Goal: Information Seeking & Learning: Learn about a topic

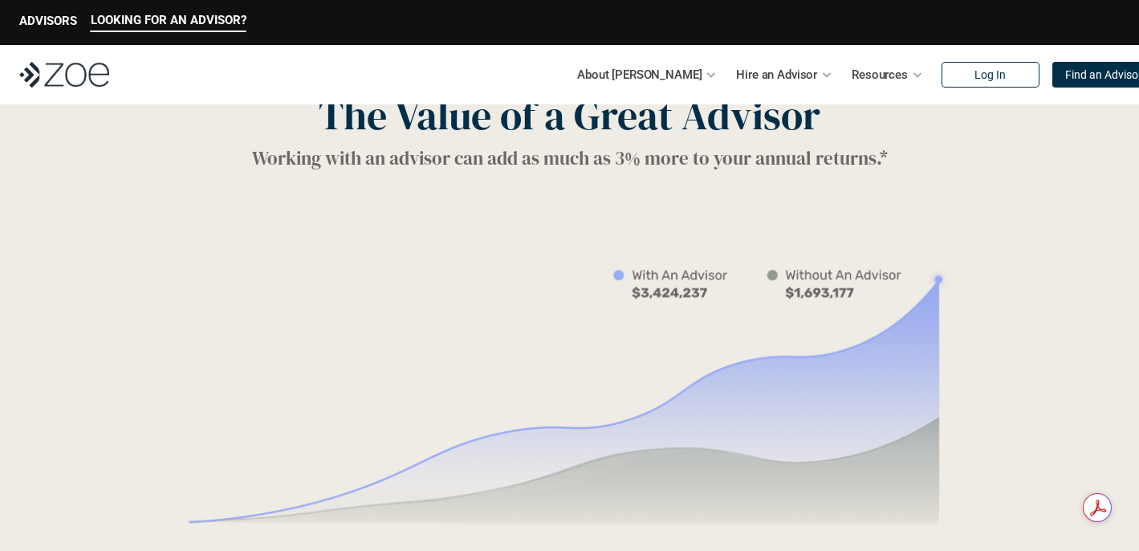
scroll to position [2143, 0]
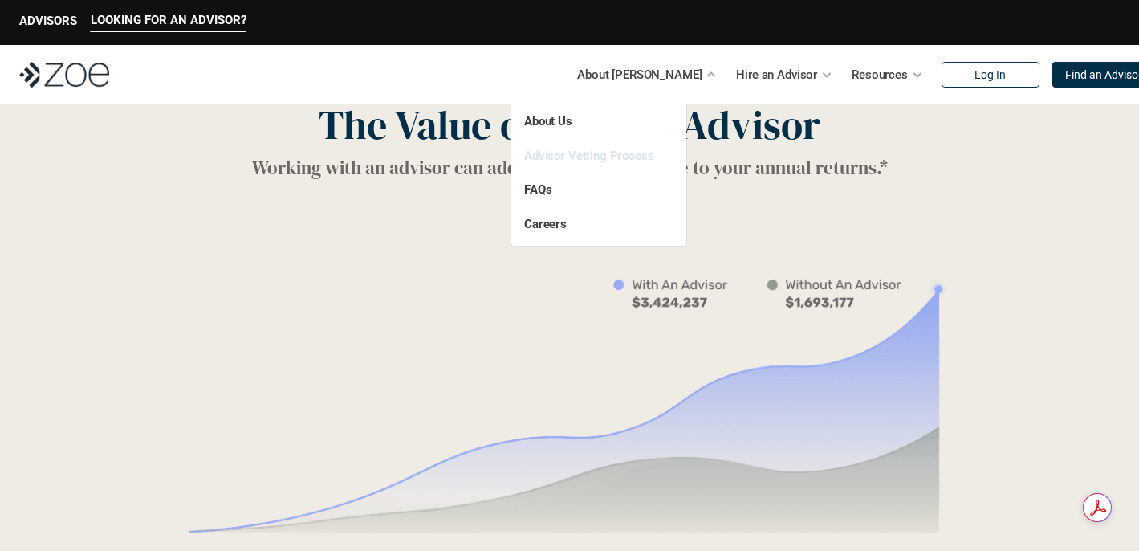
click at [609, 160] on link "Advisor Vetting Process" at bounding box center [589, 156] width 130 height 14
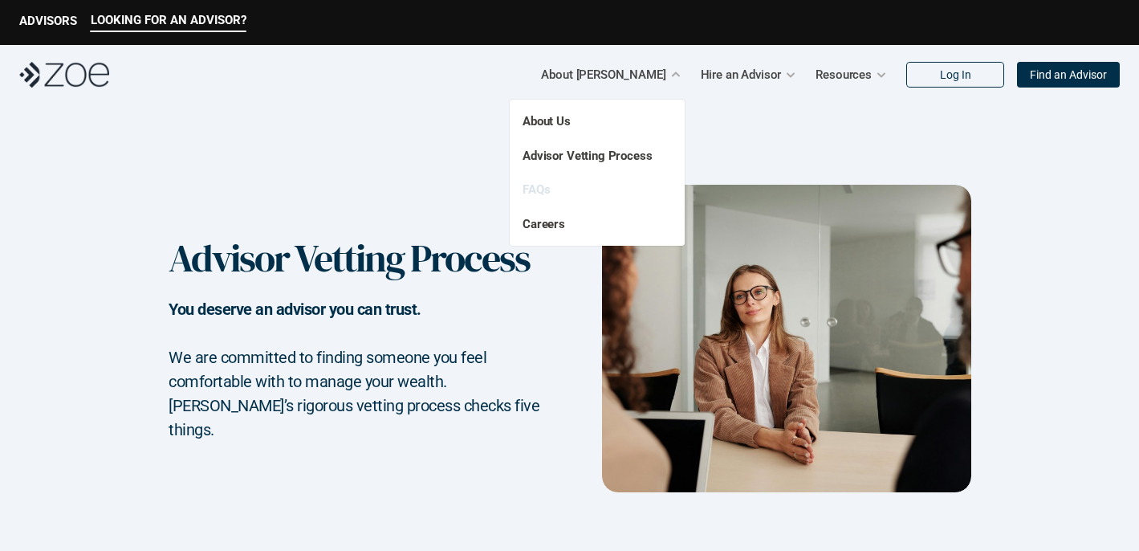
click at [544, 182] on link "FAQs" at bounding box center [536, 189] width 27 height 14
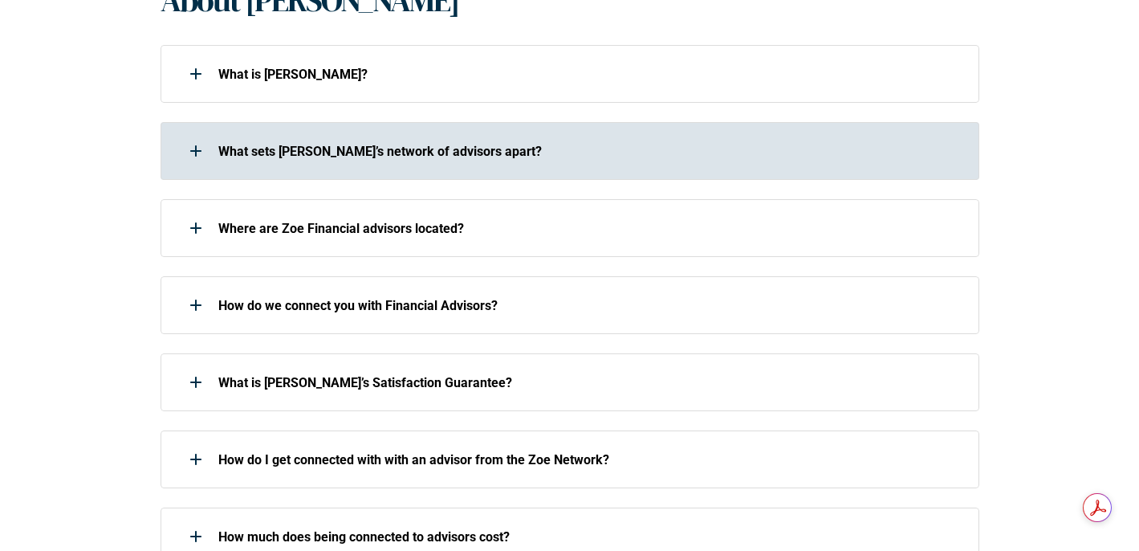
scroll to position [388, 0]
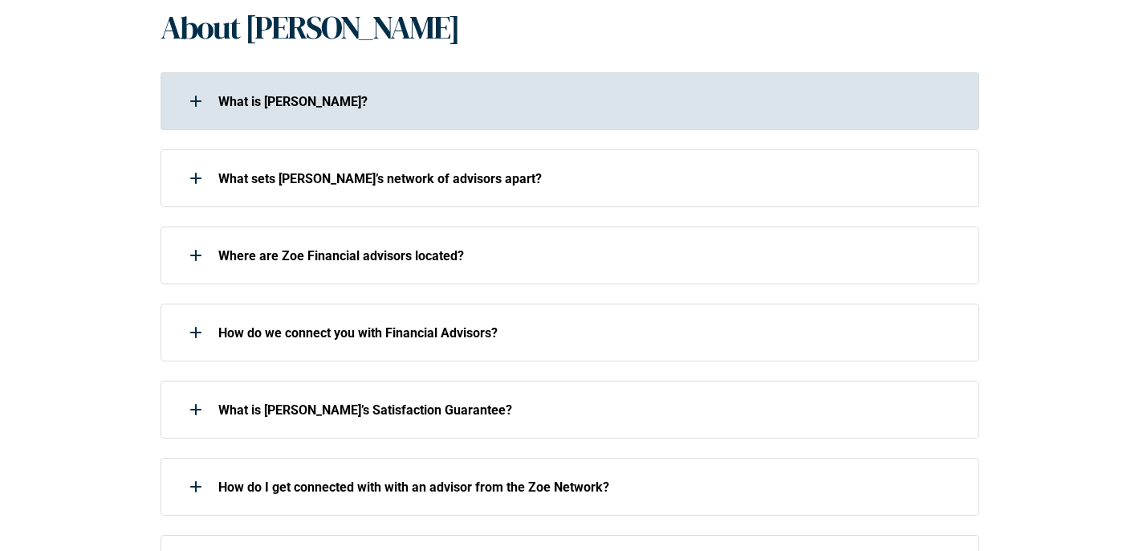
click at [590, 124] on div "What is [PERSON_NAME]?" at bounding box center [570, 101] width 819 height 58
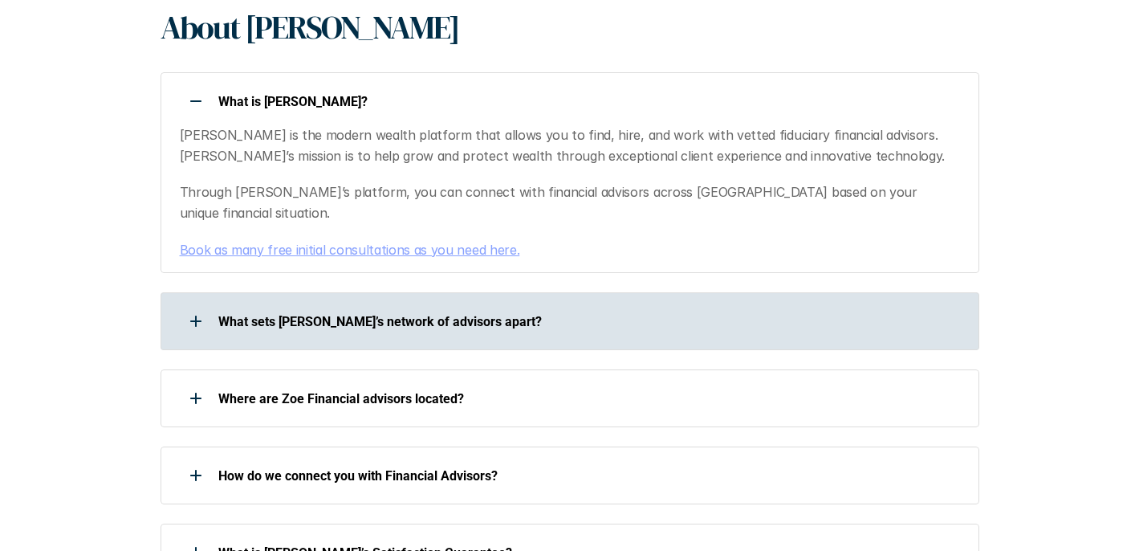
click at [552, 316] on div "What sets [PERSON_NAME]’s network of advisors apart?" at bounding box center [560, 321] width 798 height 32
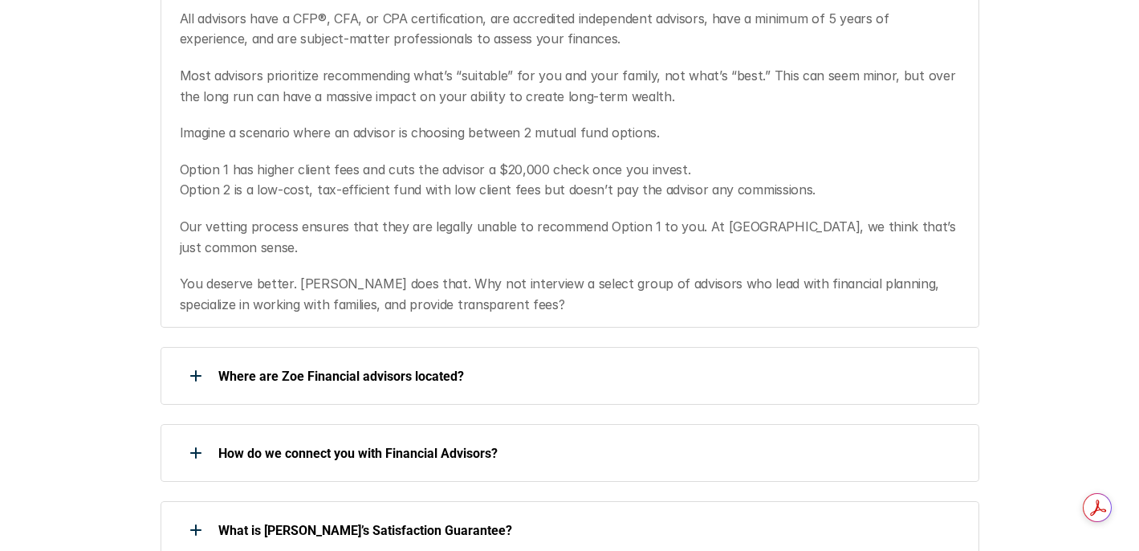
scroll to position [762, 0]
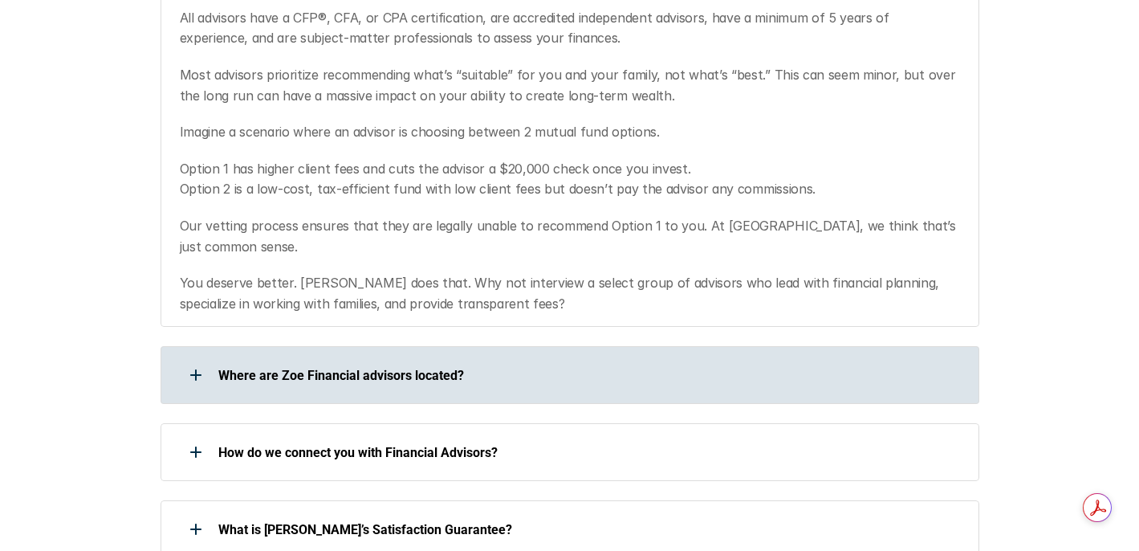
click at [695, 346] on div "Where are Zoe Financial advisors located?" at bounding box center [570, 375] width 819 height 58
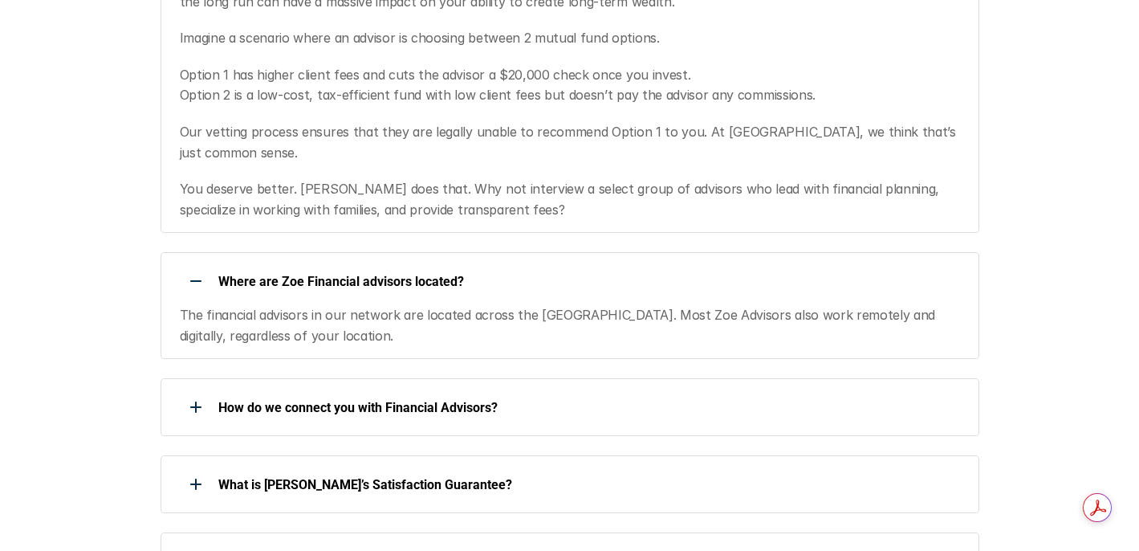
scroll to position [857, 0]
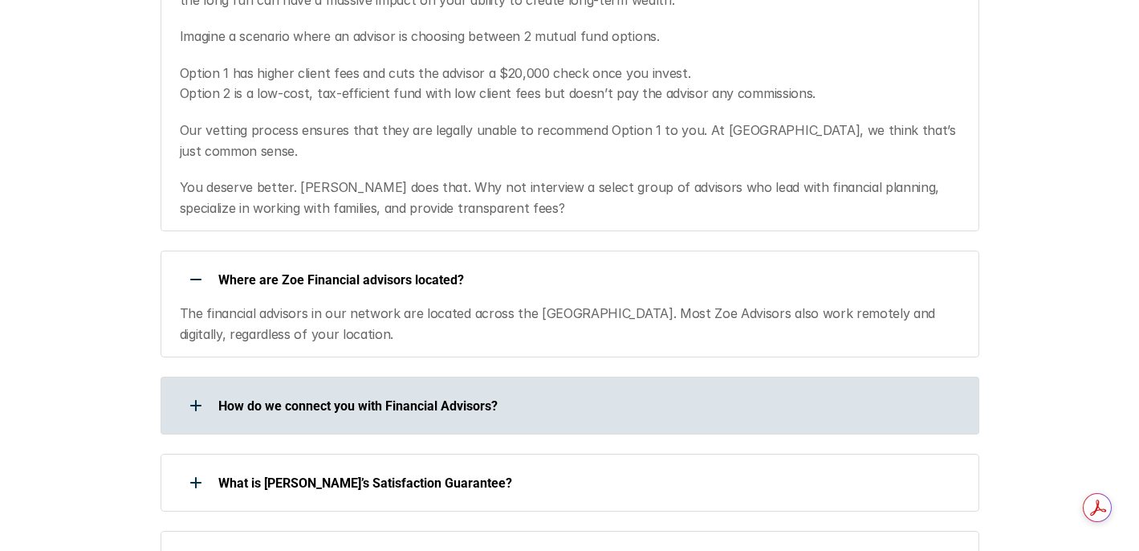
click at [707, 398] on p "How do we connect you with Financial Advisors?" at bounding box center [588, 405] width 740 height 15
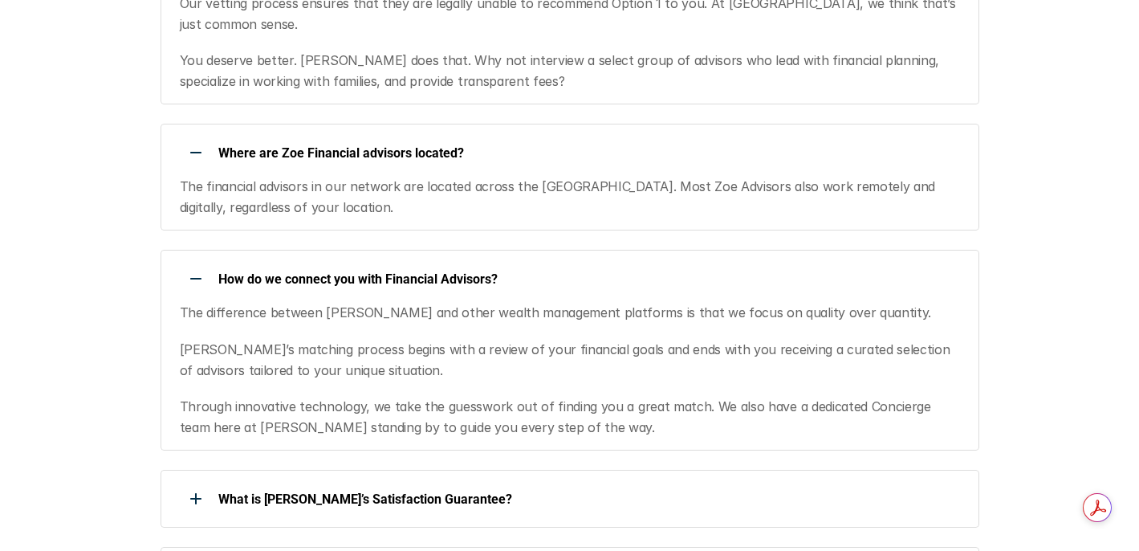
scroll to position [988, 0]
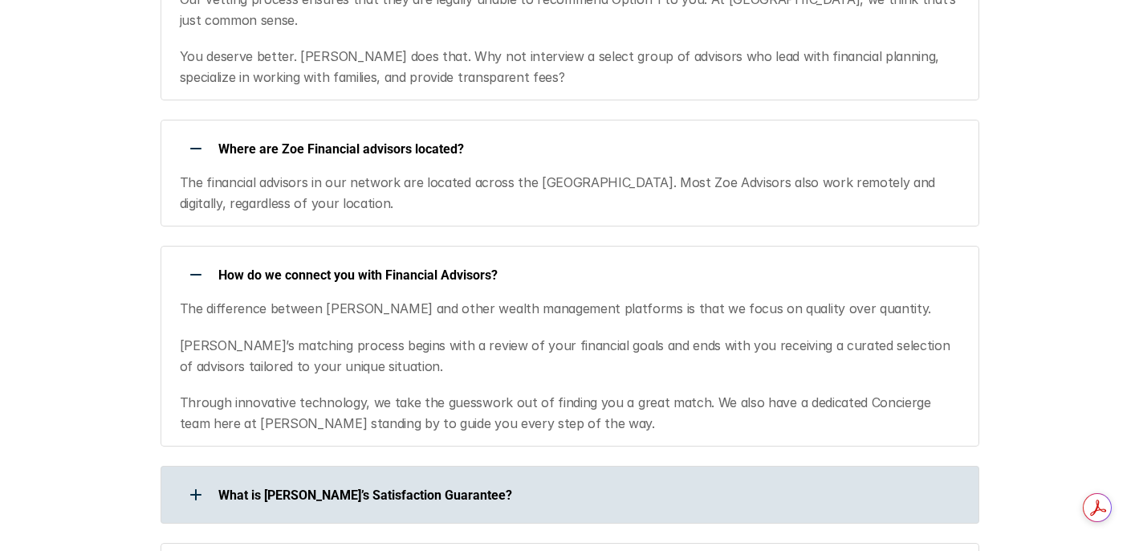
click at [703, 466] on div "What is [PERSON_NAME]’s Satisfaction Guarantee?" at bounding box center [570, 495] width 819 height 58
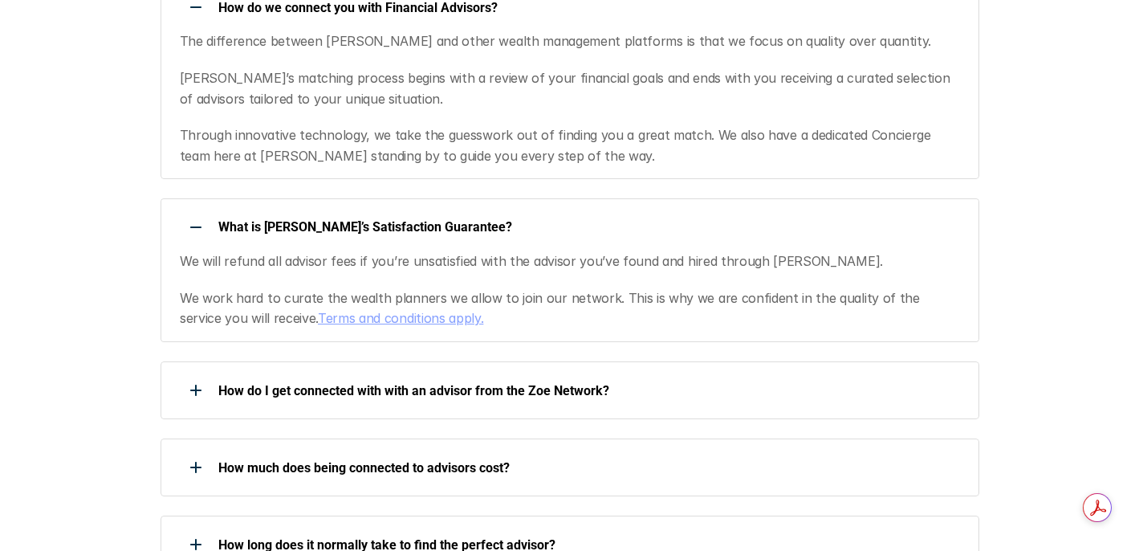
scroll to position [1256, 0]
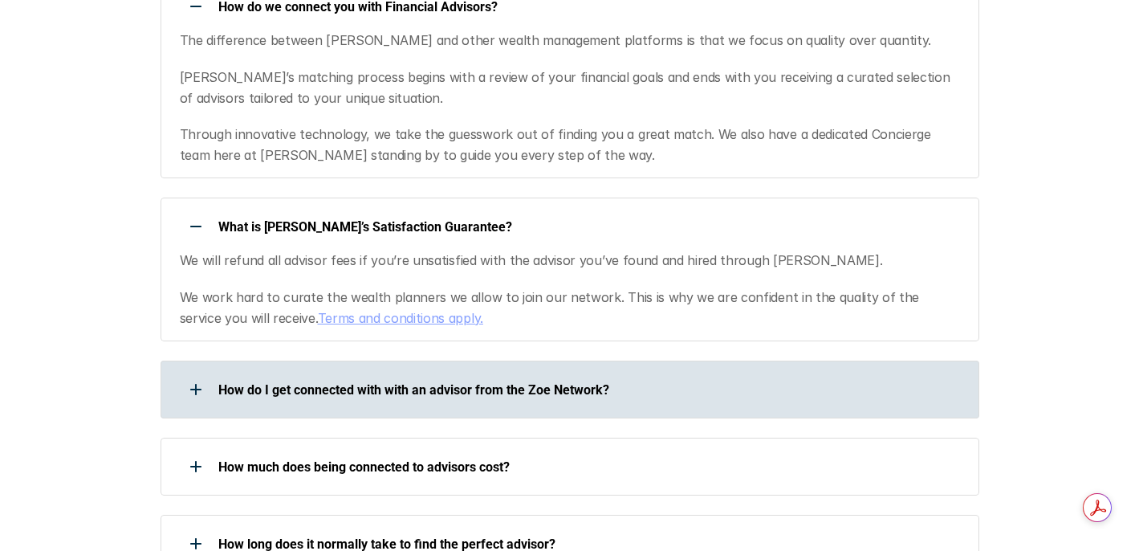
click at [731, 382] on p "How do I get connected with with an advisor from the Zoe Network?" at bounding box center [588, 389] width 740 height 15
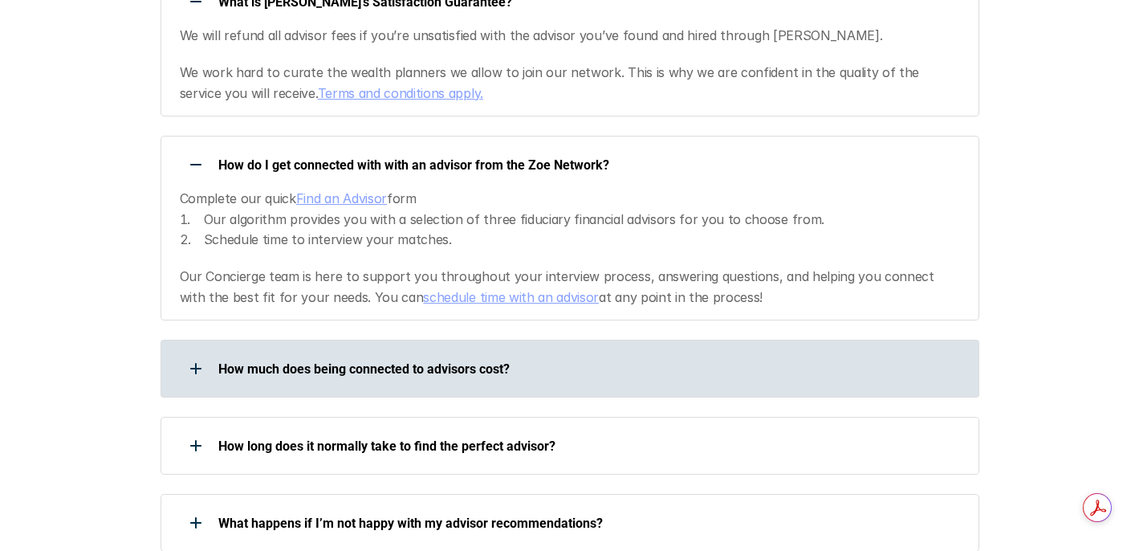
scroll to position [1509, 0]
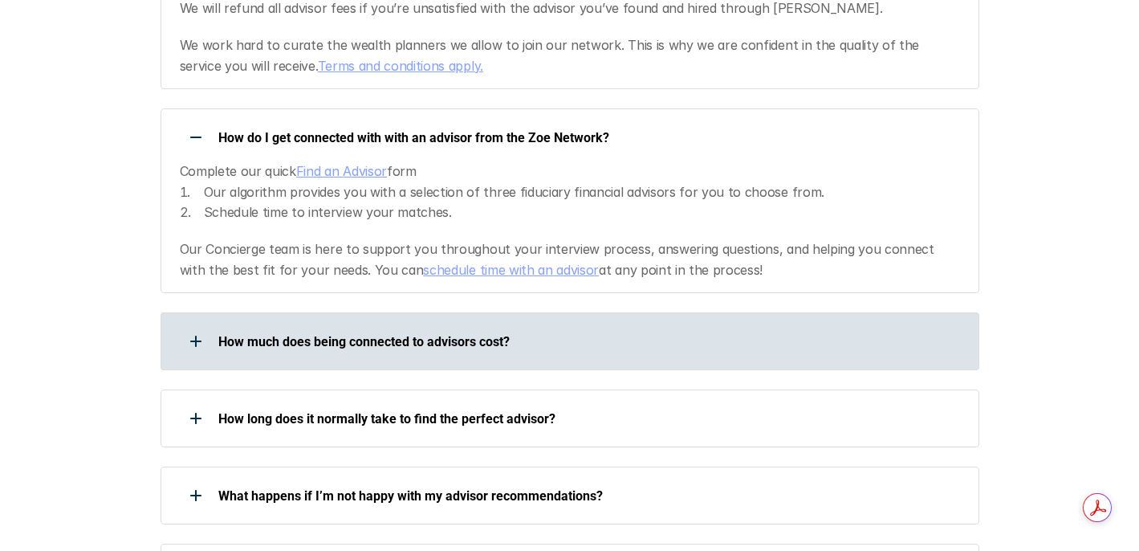
click at [449, 334] on p "How much does being connected to advisors cost?" at bounding box center [588, 341] width 740 height 15
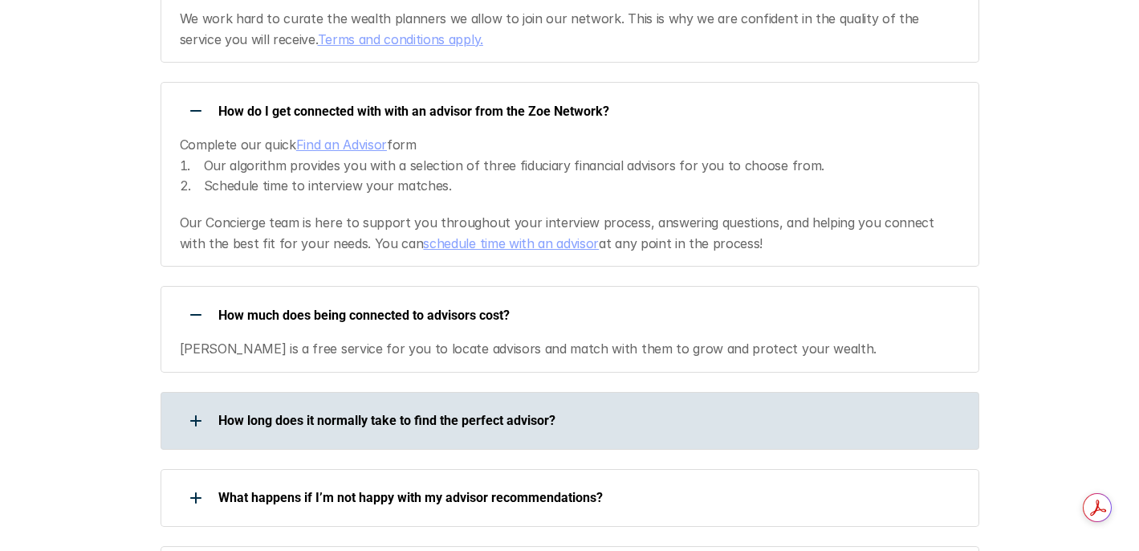
scroll to position [1550, 0]
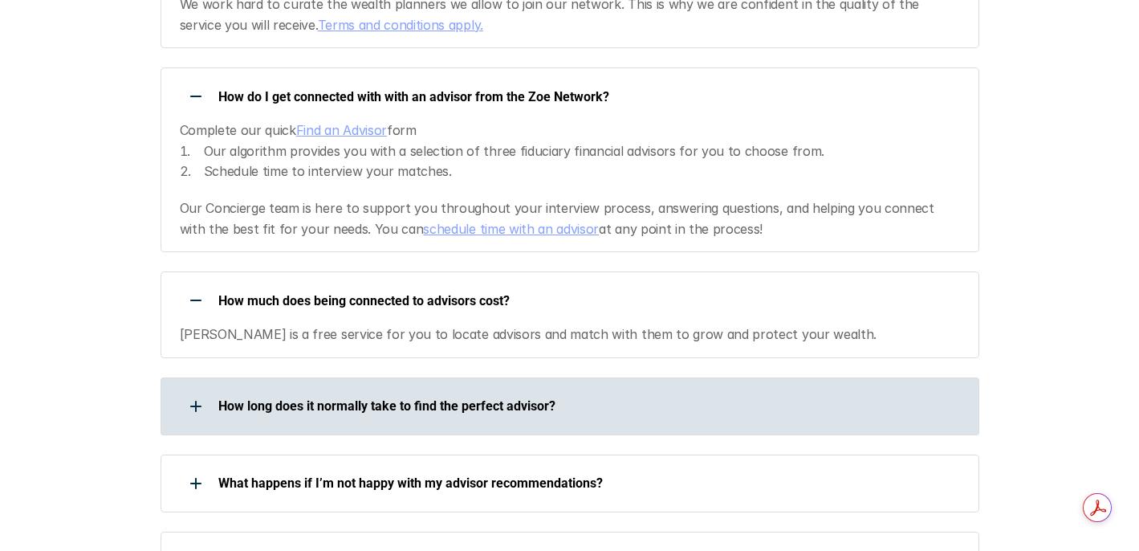
click at [472, 393] on div "How long does it normally take to find the perfect advisor?" at bounding box center [570, 406] width 819 height 58
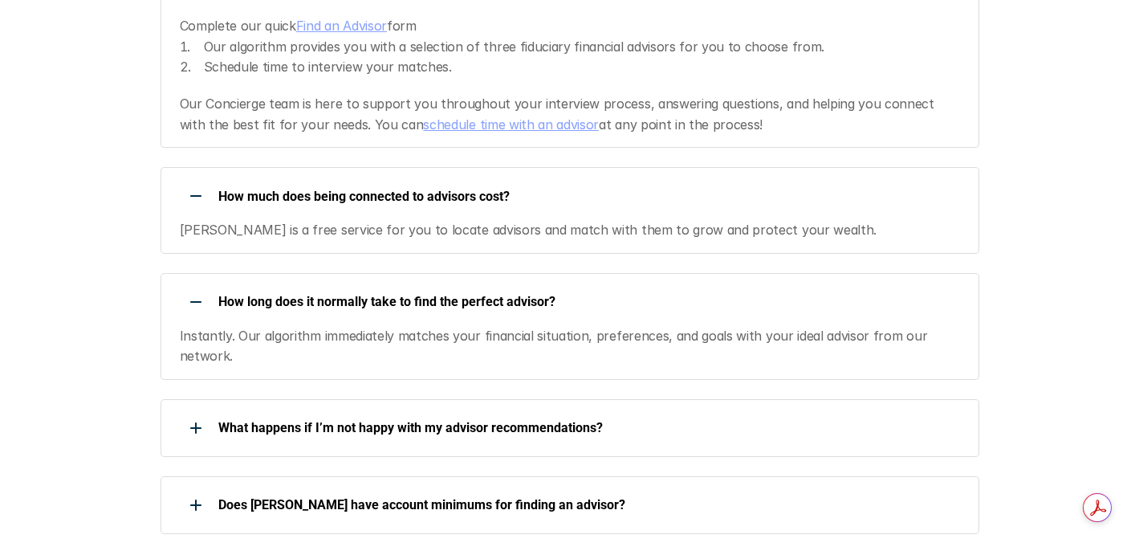
scroll to position [1656, 0]
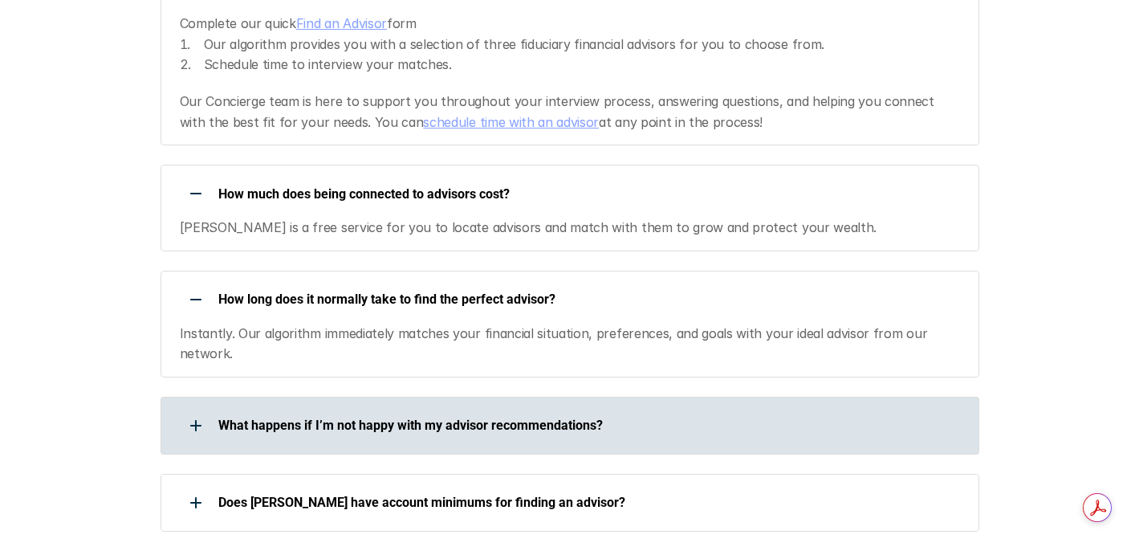
click at [585, 409] on div "What happens if I’m not happy with my advisor recommendations?" at bounding box center [560, 425] width 798 height 32
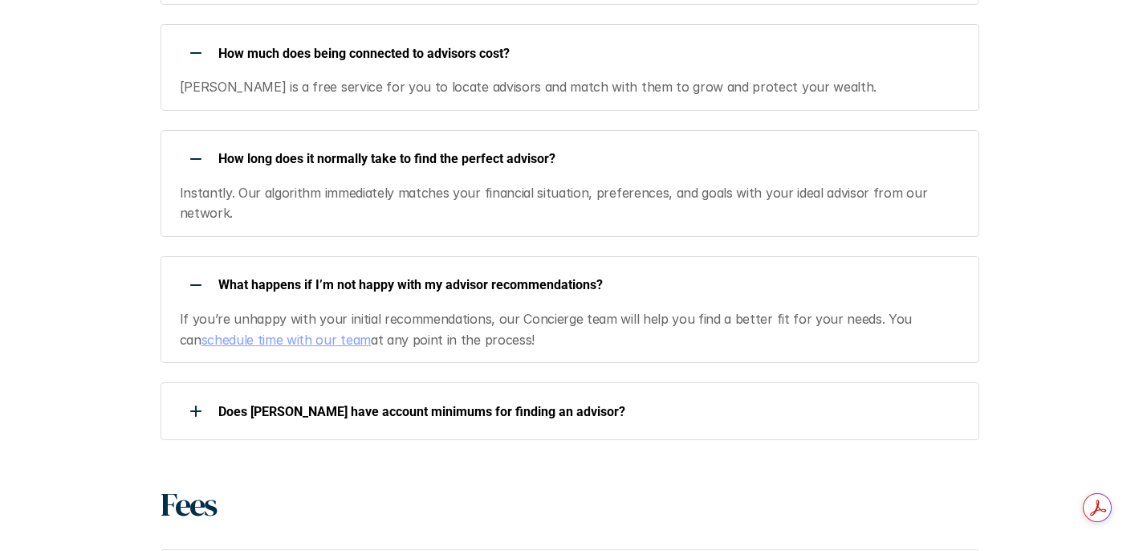
scroll to position [1798, 0]
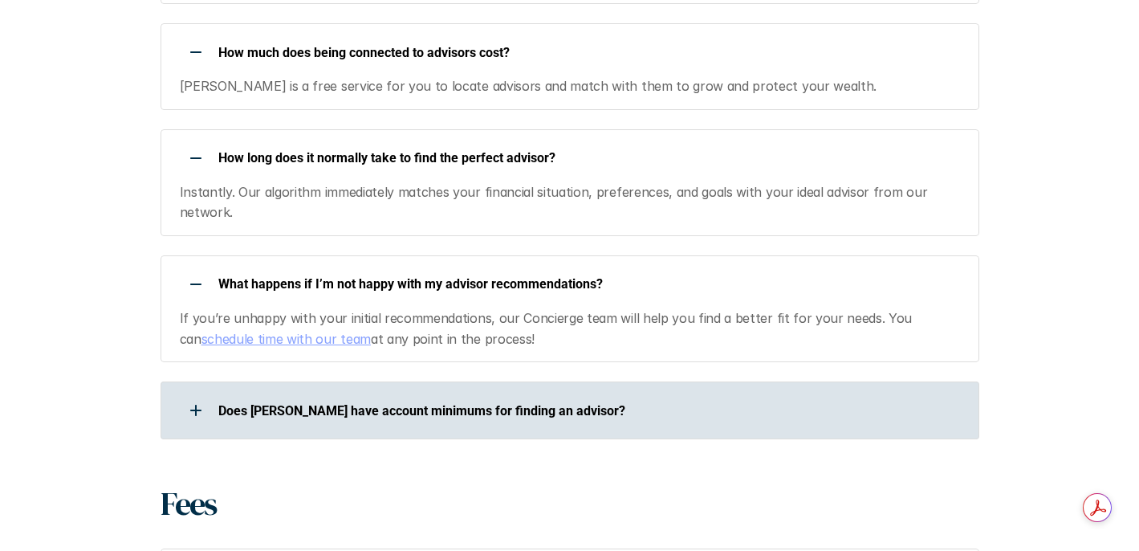
click at [626, 403] on p "Does [PERSON_NAME] have account minimums for finding an advisor?" at bounding box center [588, 410] width 740 height 15
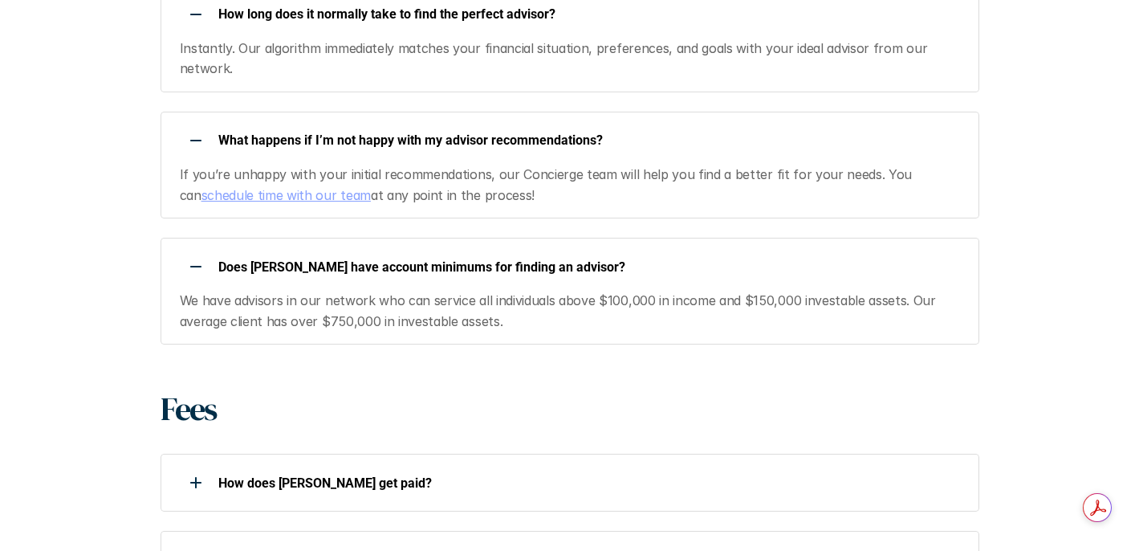
scroll to position [1957, 0]
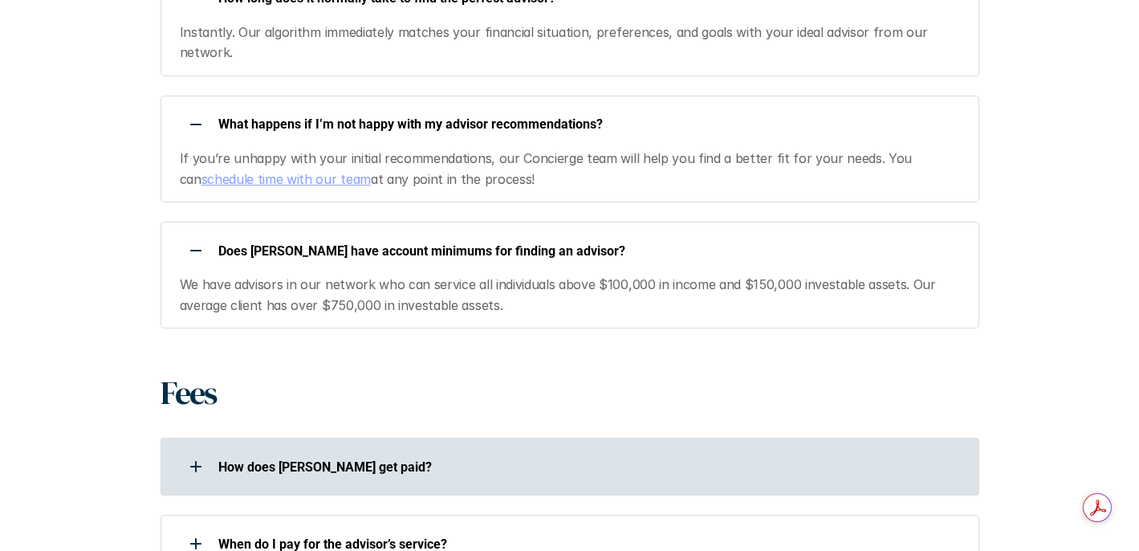
click at [660, 450] on div "How does [PERSON_NAME] get paid?" at bounding box center [560, 466] width 798 height 32
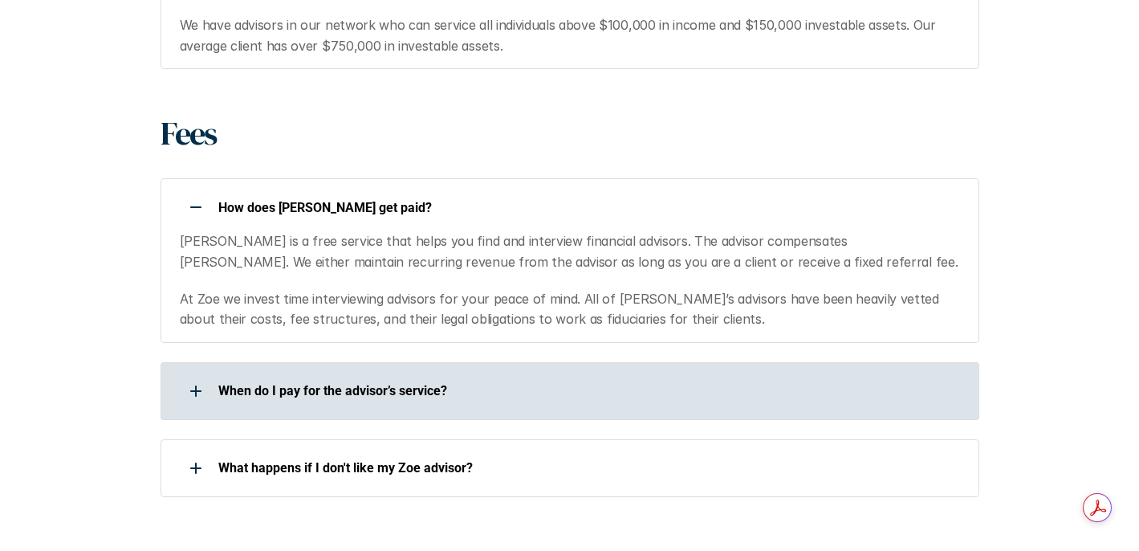
scroll to position [2218, 0]
click at [674, 382] on p "When do I pay for the advisor’s service?" at bounding box center [588, 389] width 740 height 15
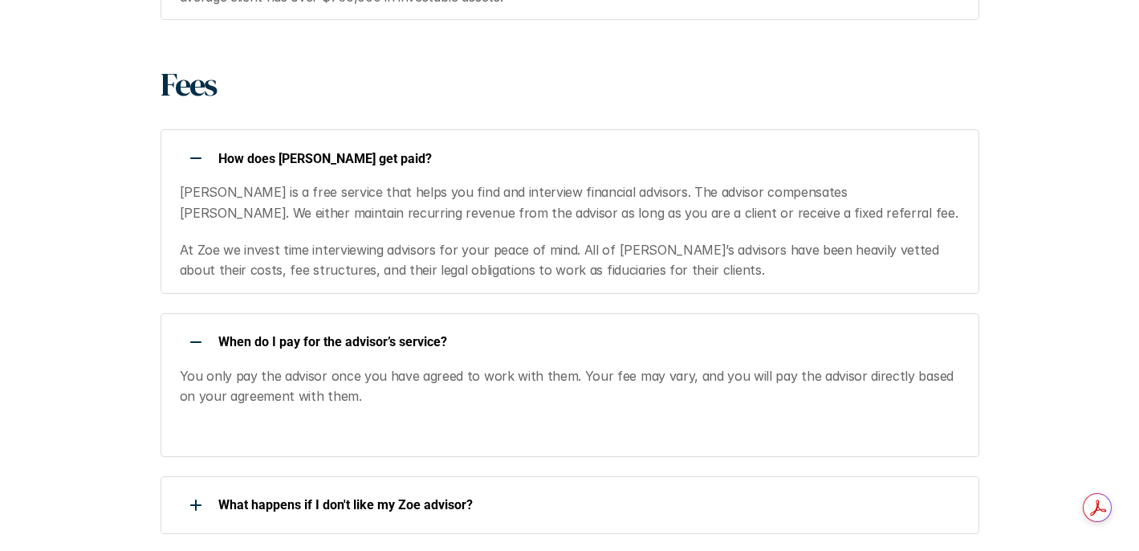
scroll to position [2282, 0]
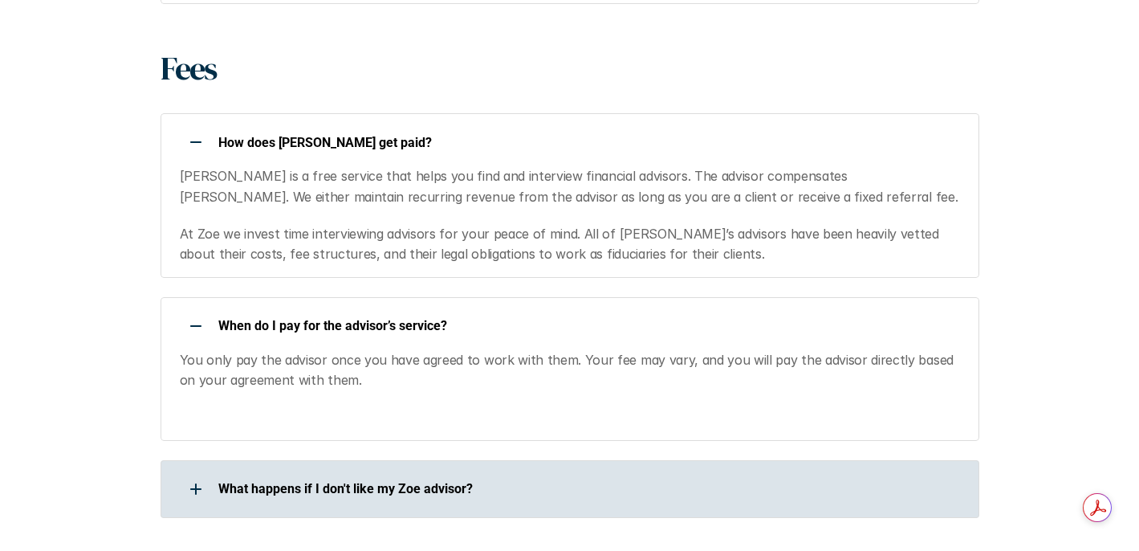
click at [667, 481] on p "What happens if I don't like my Zoe advisor?" at bounding box center [588, 488] width 740 height 15
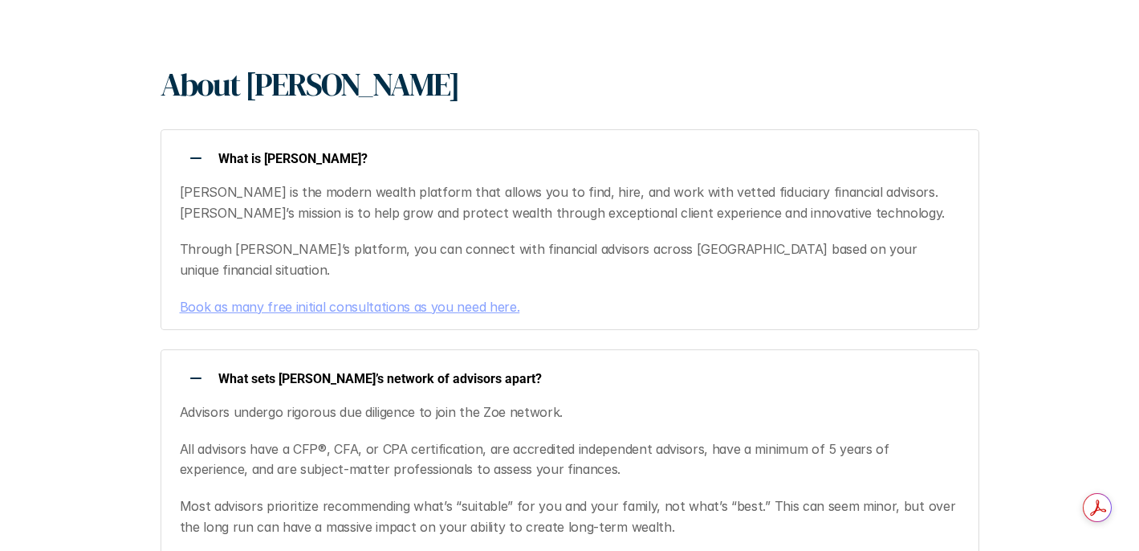
scroll to position [0, 0]
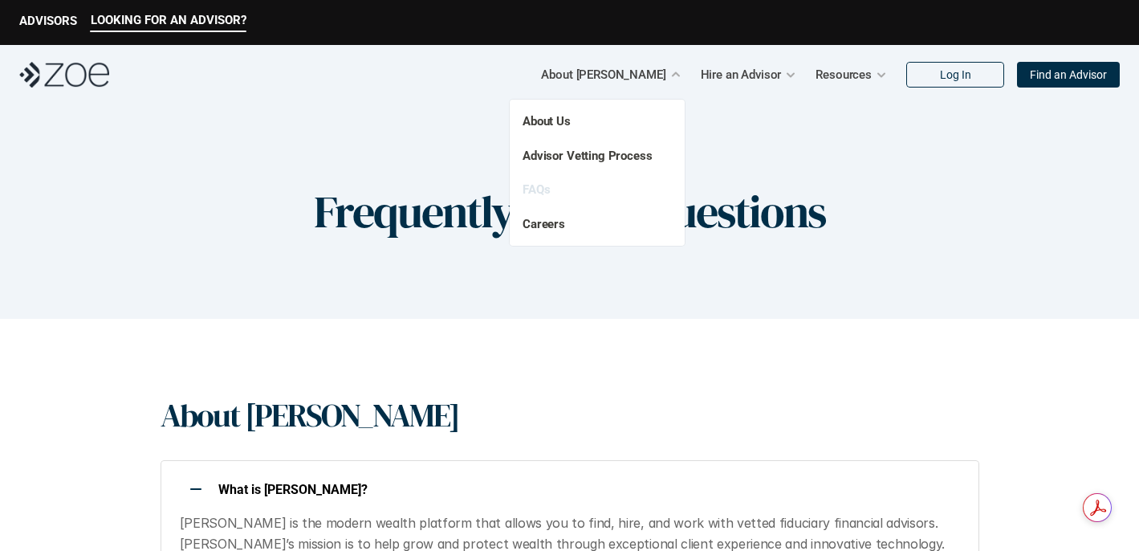
click at [533, 194] on link "FAQs" at bounding box center [536, 189] width 27 height 14
click at [551, 220] on link "Careers" at bounding box center [544, 224] width 43 height 14
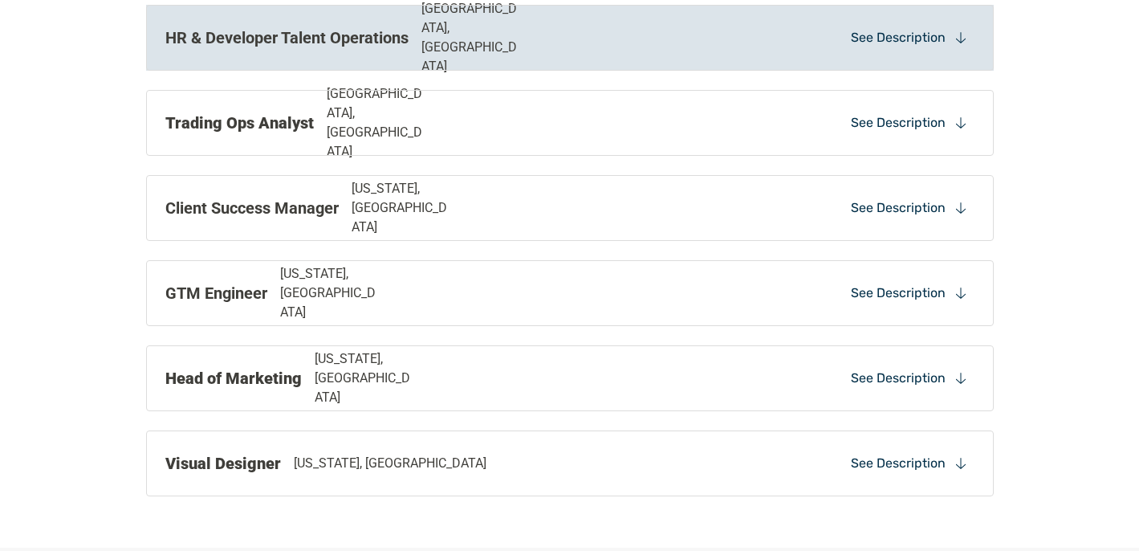
scroll to position [1638, 0]
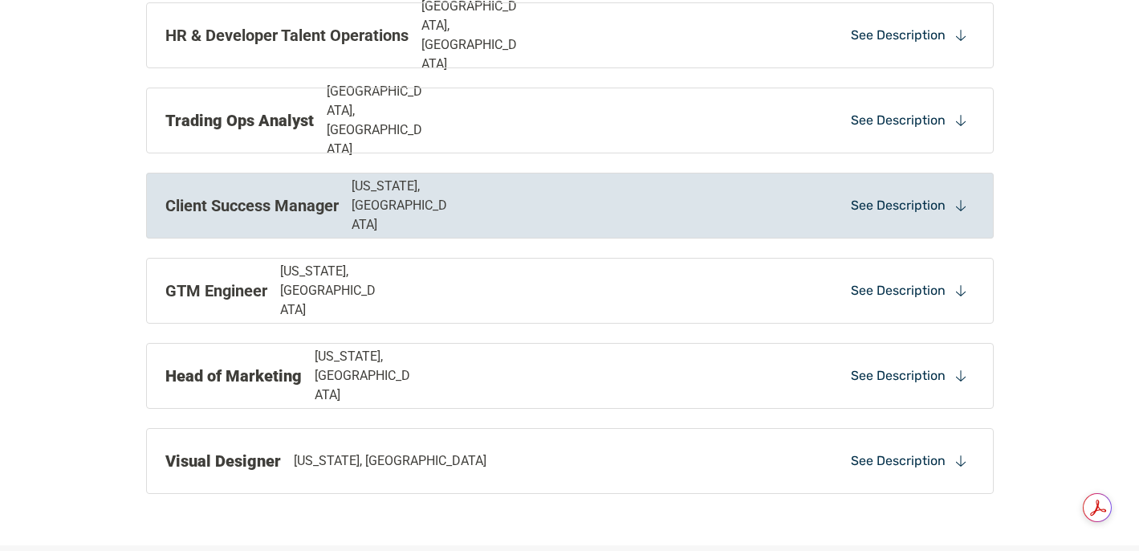
click at [954, 210] on icon at bounding box center [961, 205] width 14 height 14
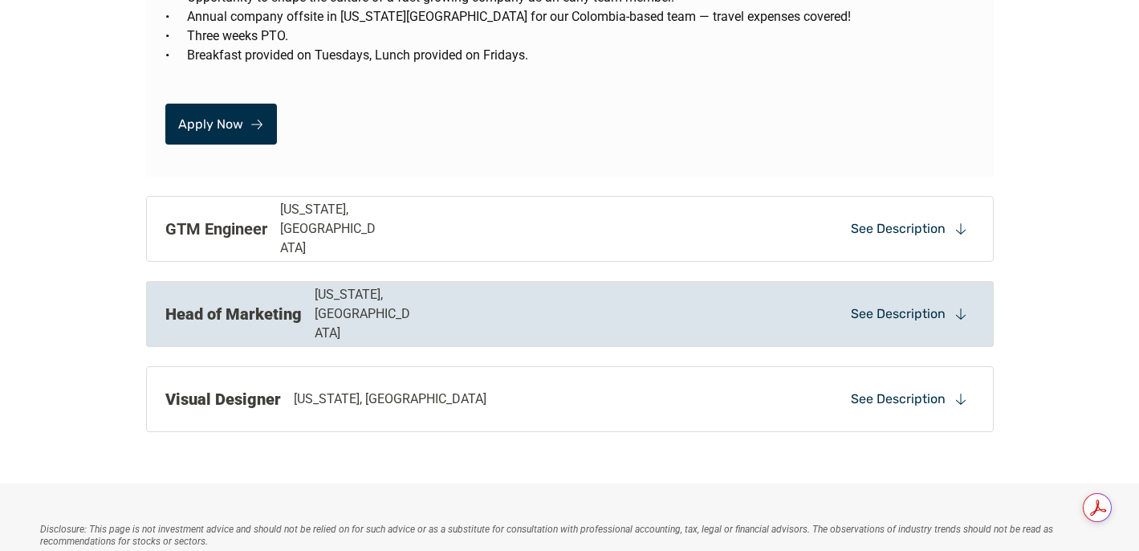
scroll to position [3527, 0]
click at [947, 301] on div "See Description" at bounding box center [910, 313] width 130 height 24
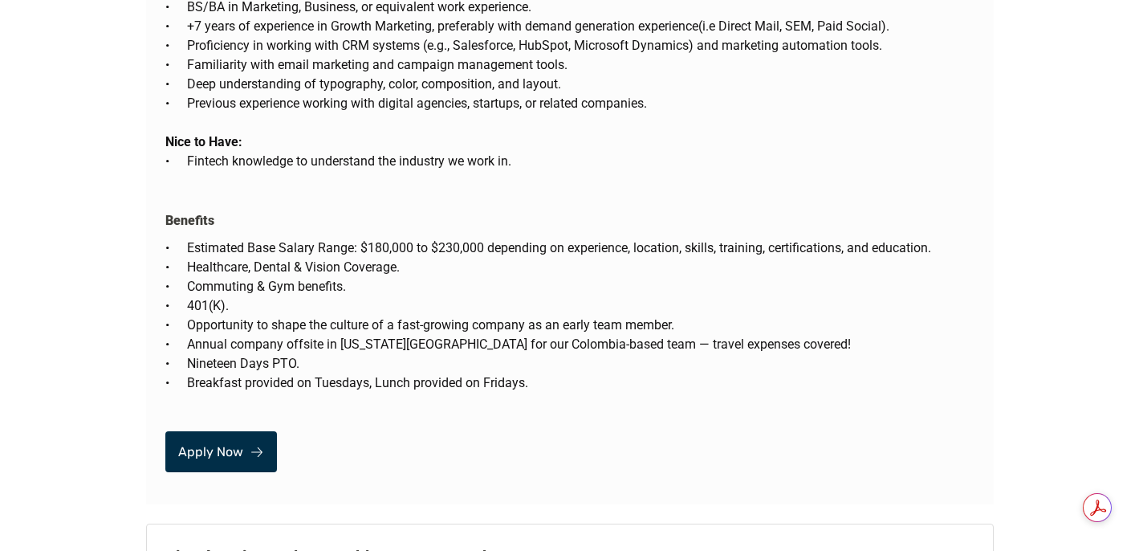
scroll to position [5002, 0]
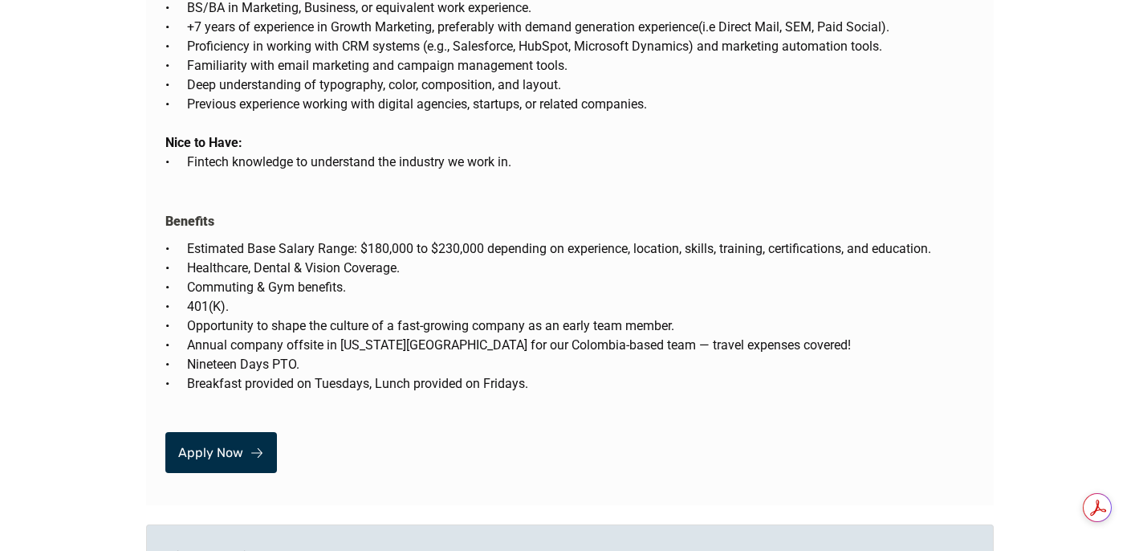
click at [914, 545] on div "See Description" at bounding box center [910, 557] width 130 height 24
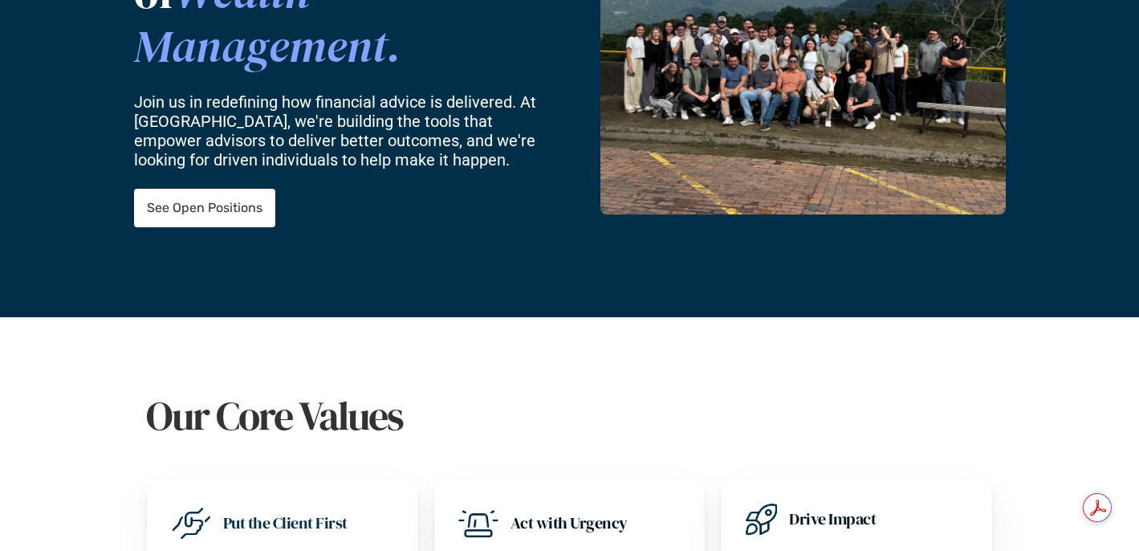
scroll to position [0, 0]
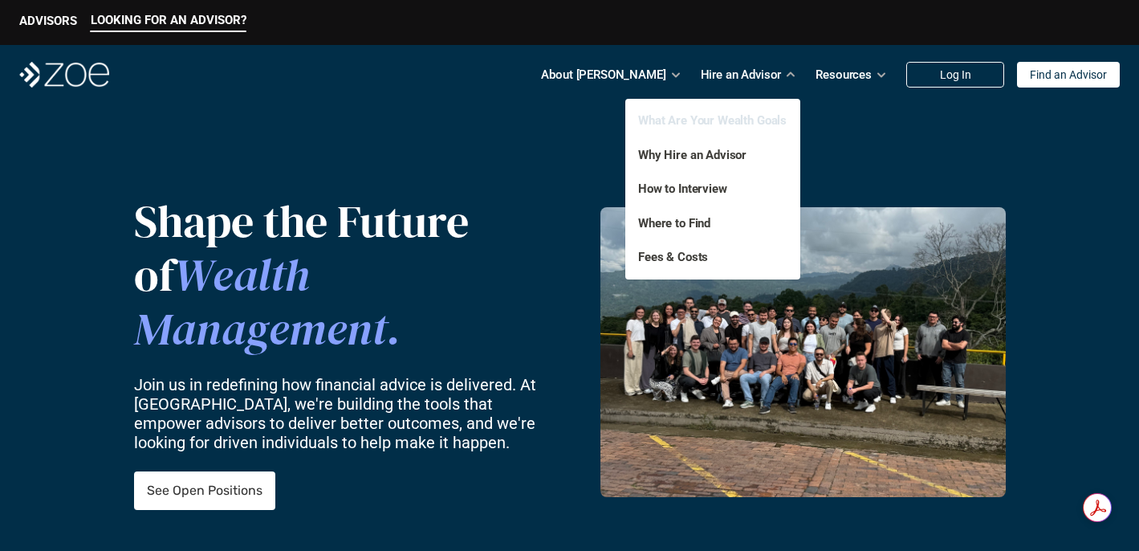
click at [731, 127] on link "What Are Your Wealth Goals" at bounding box center [712, 120] width 149 height 14
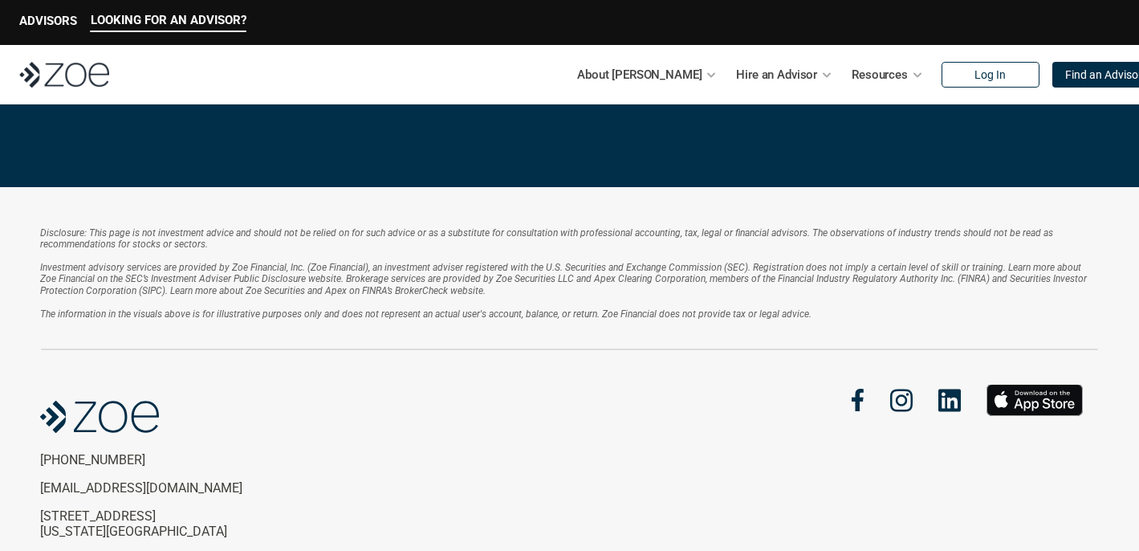
scroll to position [3584, 0]
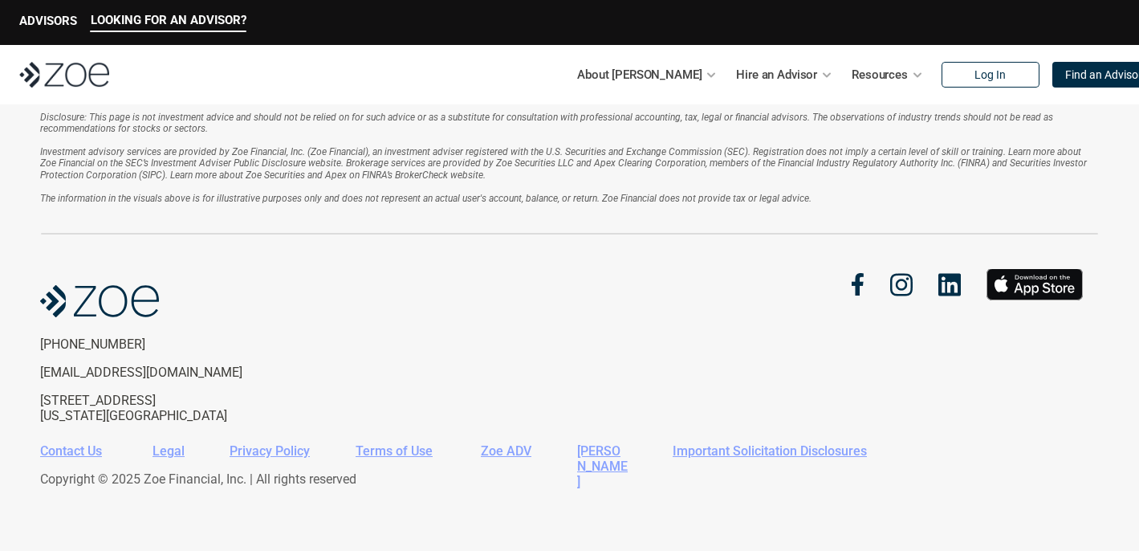
click at [947, 289] on img at bounding box center [950, 284] width 22 height 23
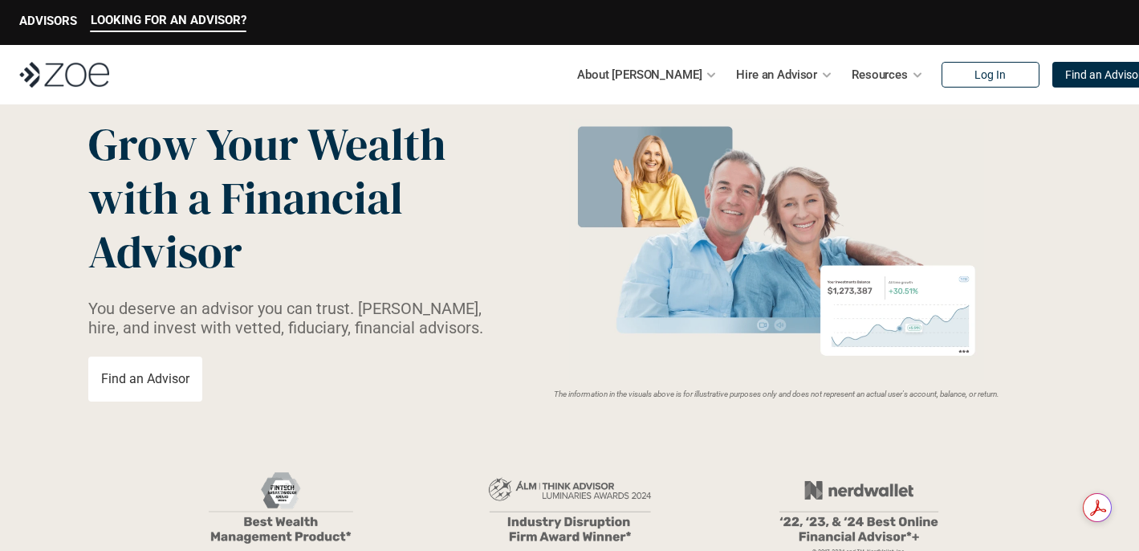
scroll to position [0, 0]
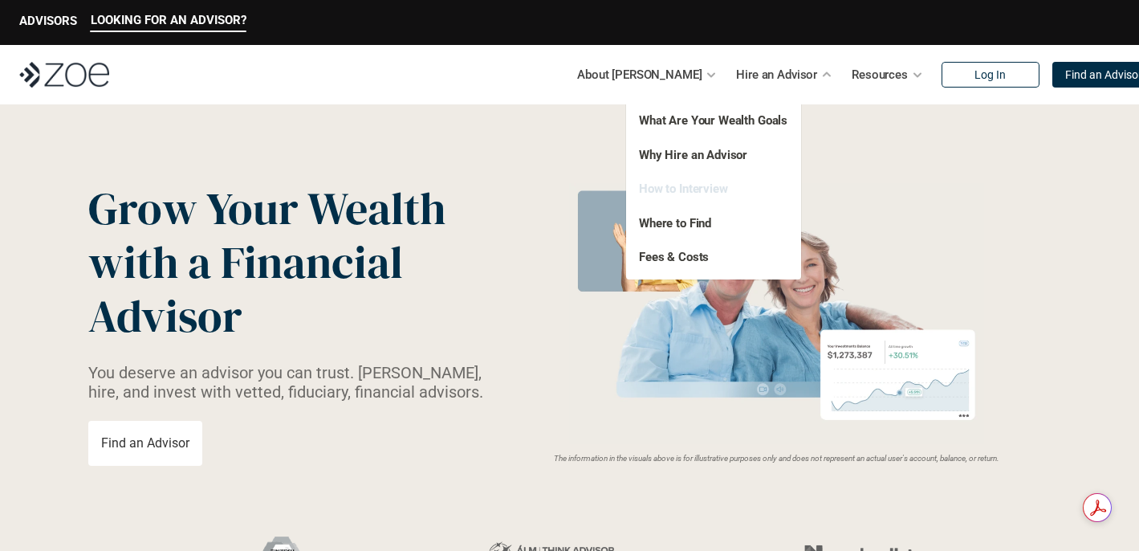
click at [713, 193] on link "How to Interview" at bounding box center [683, 188] width 89 height 14
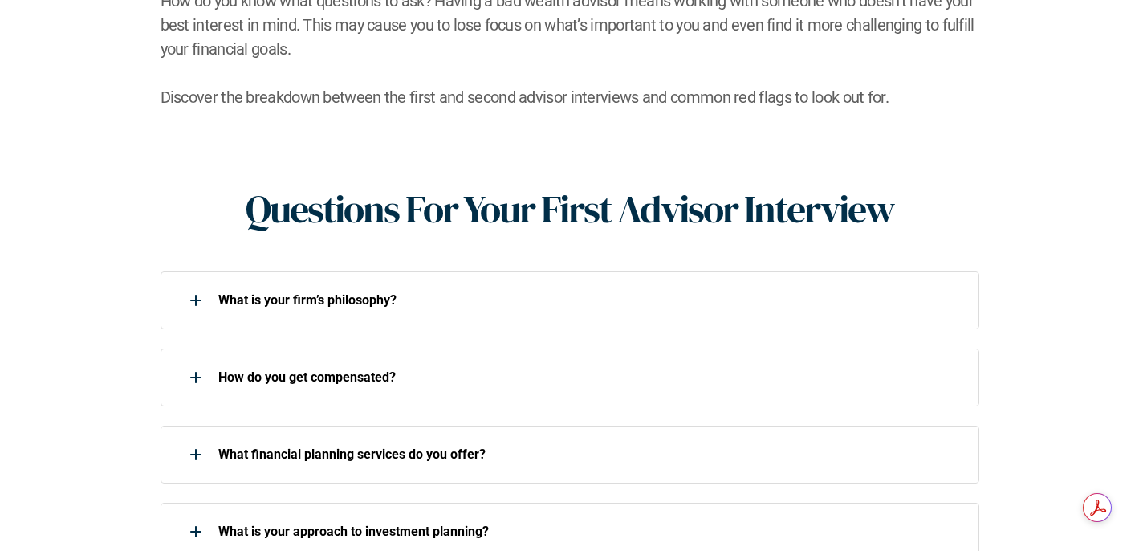
scroll to position [544, 0]
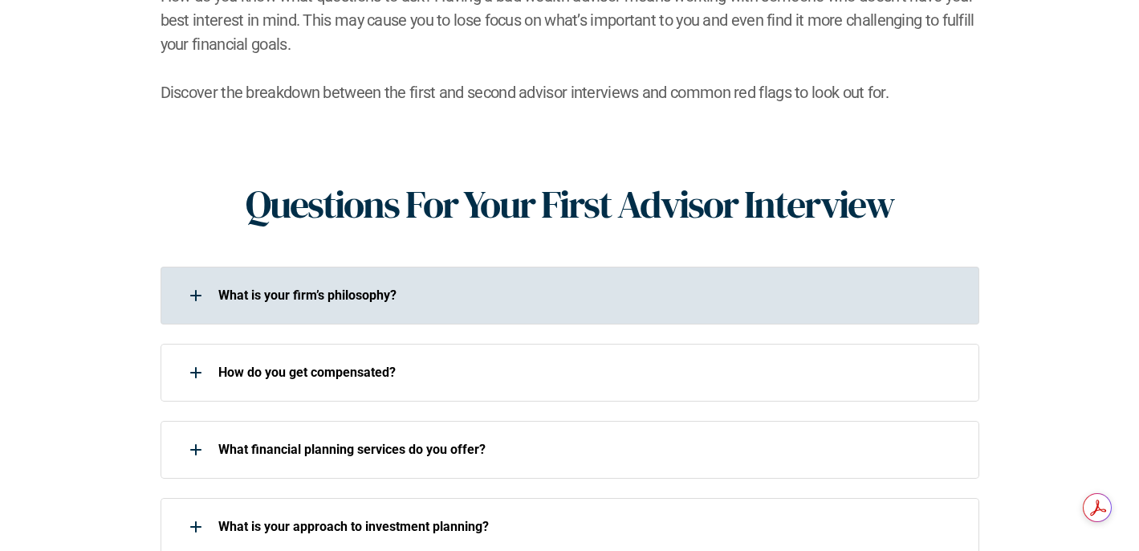
click at [701, 285] on div "What is your firm’s philosophy?" at bounding box center [560, 295] width 798 height 32
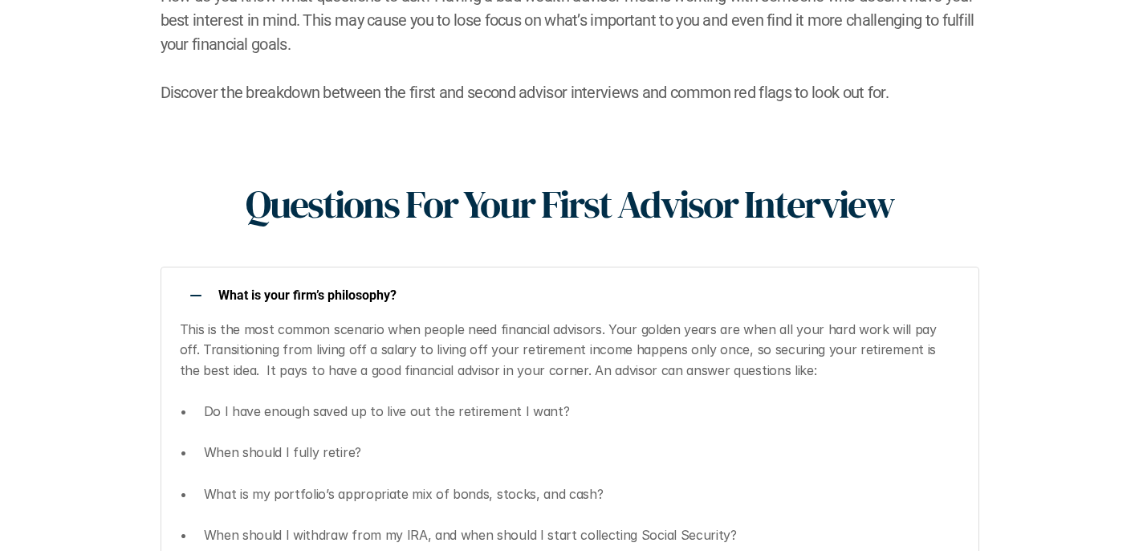
scroll to position [0, 0]
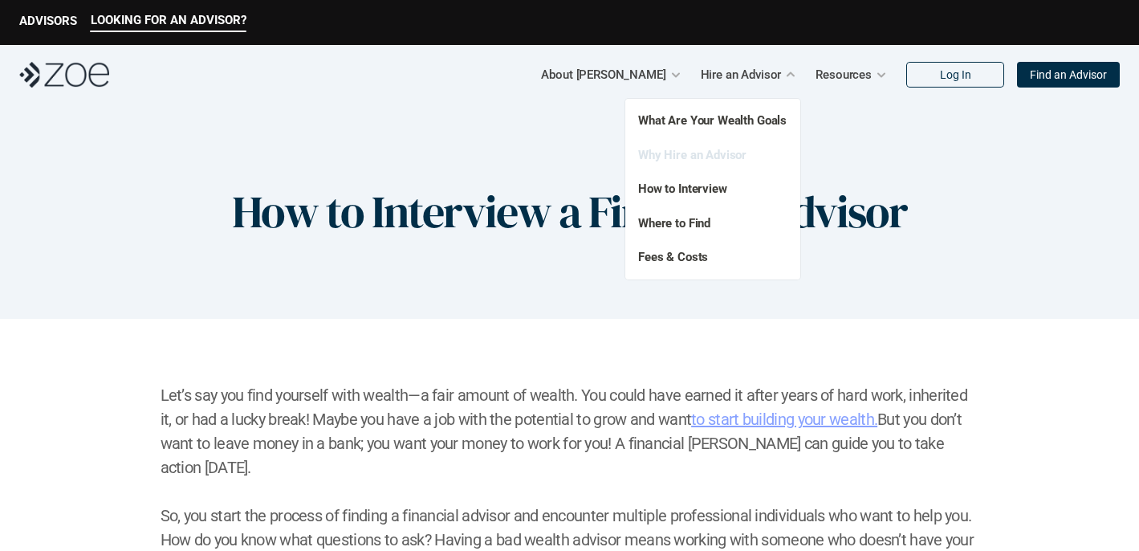
click at [734, 149] on link "Why Hire an Advisor" at bounding box center [692, 155] width 108 height 14
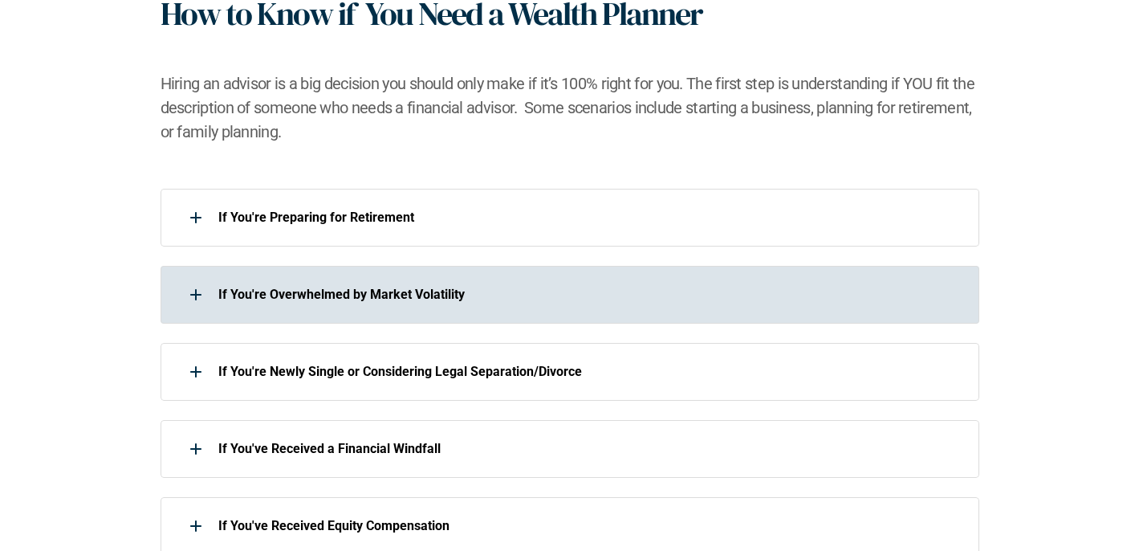
scroll to position [690, 0]
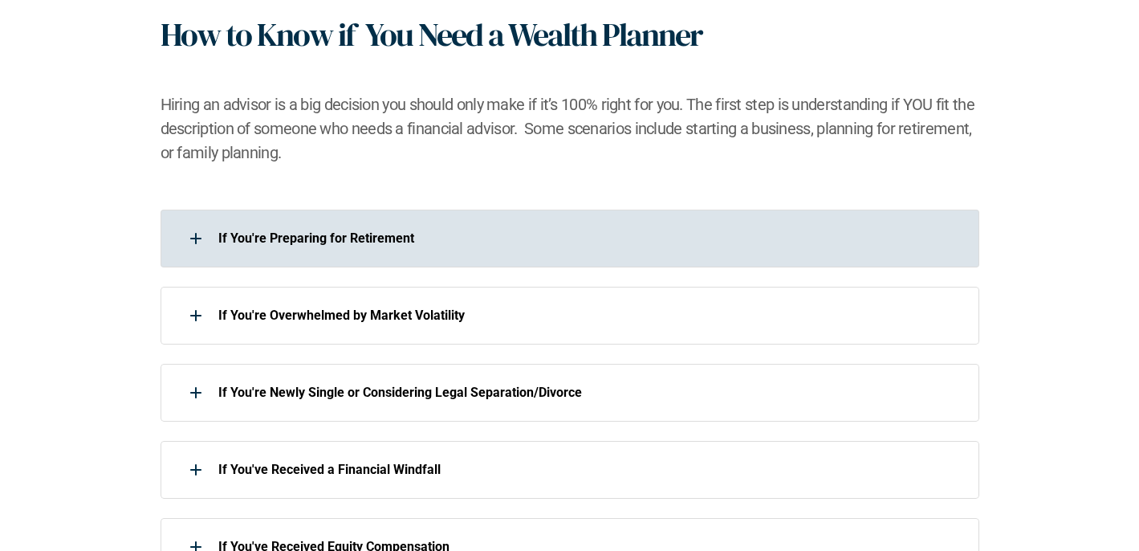
click at [637, 244] on p "If You're Preparing for Retirement" at bounding box center [588, 237] width 740 height 15
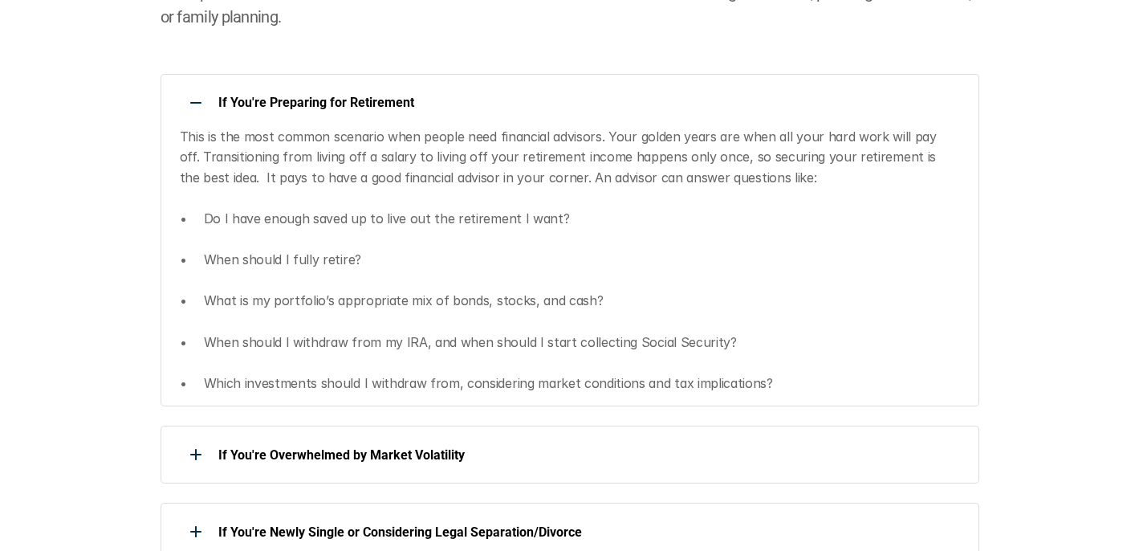
scroll to position [829, 0]
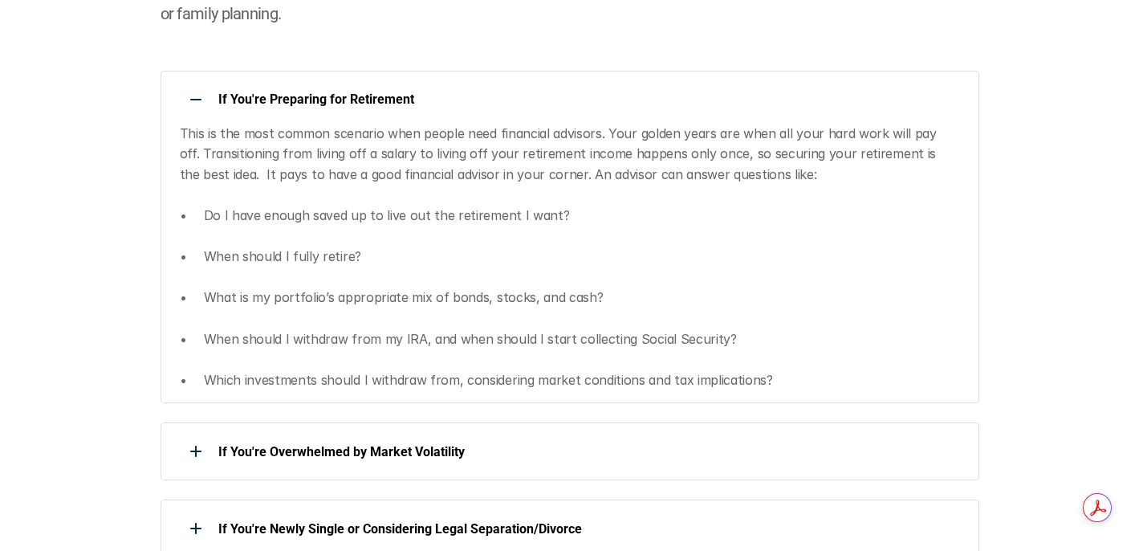
click at [722, 116] on div "If You're Preparing for Retirement This is the most common scenario when people…" at bounding box center [570, 237] width 819 height 333
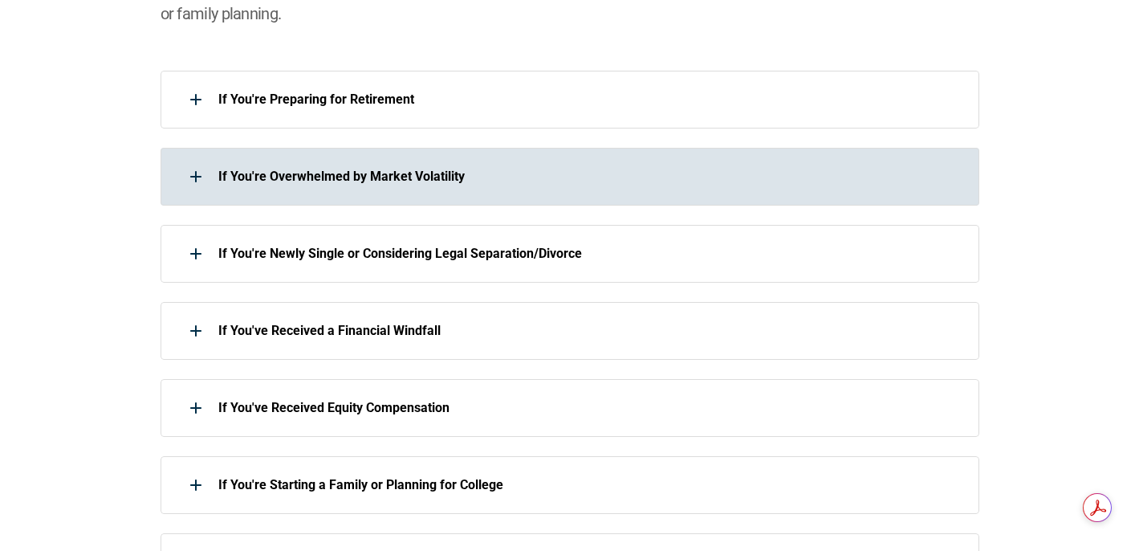
click at [617, 174] on p "If You're Overwhelmed by Market Volatility" at bounding box center [588, 176] width 740 height 15
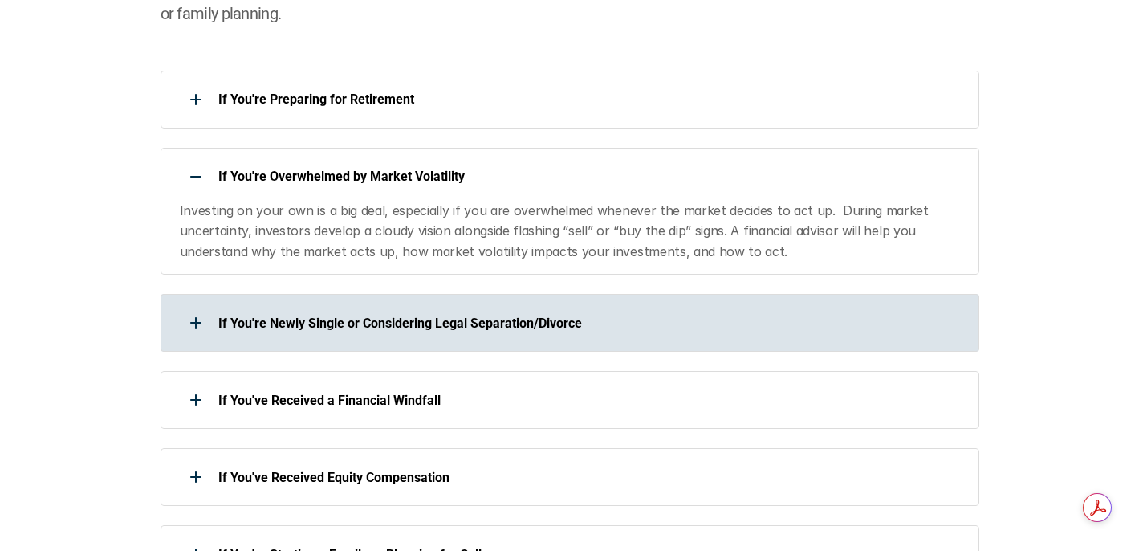
click at [342, 331] on div "If You're Newly Single or Considering Legal Separation/Divorce" at bounding box center [560, 323] width 798 height 32
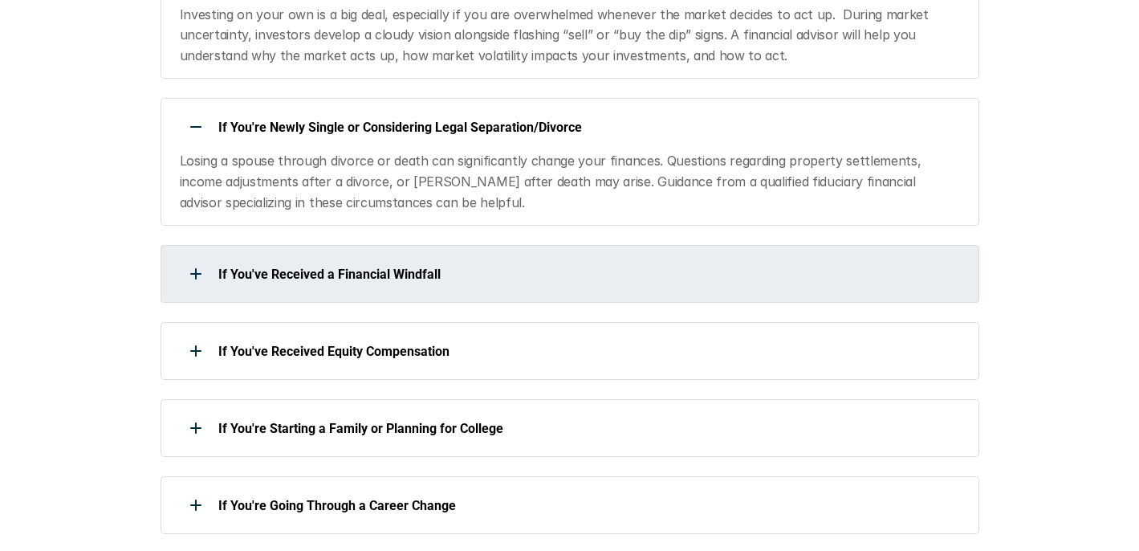
scroll to position [1041, 0]
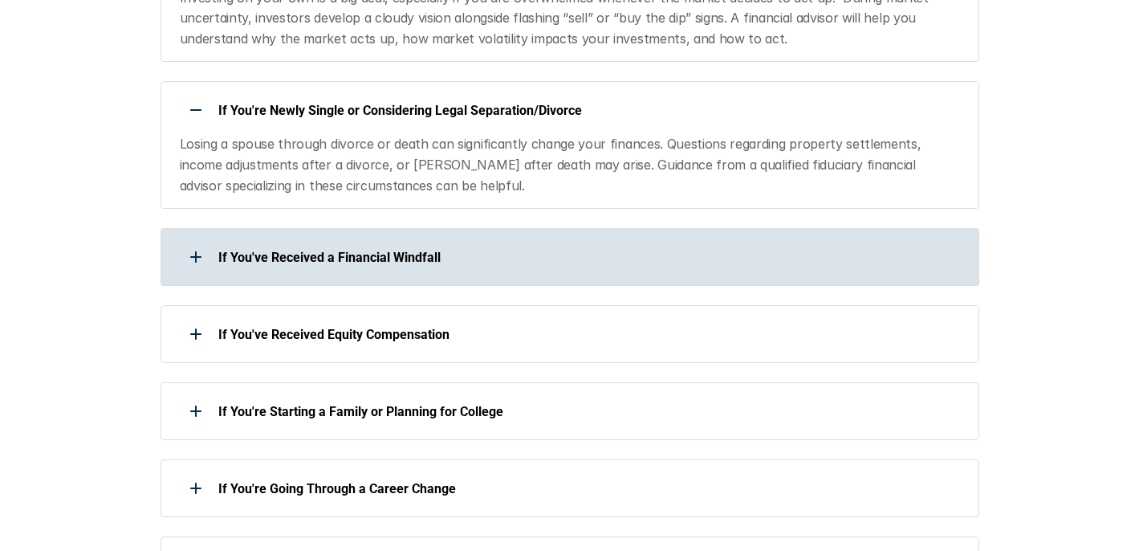
click at [536, 259] on p "If You've Received a Financial Windfall" at bounding box center [588, 257] width 740 height 15
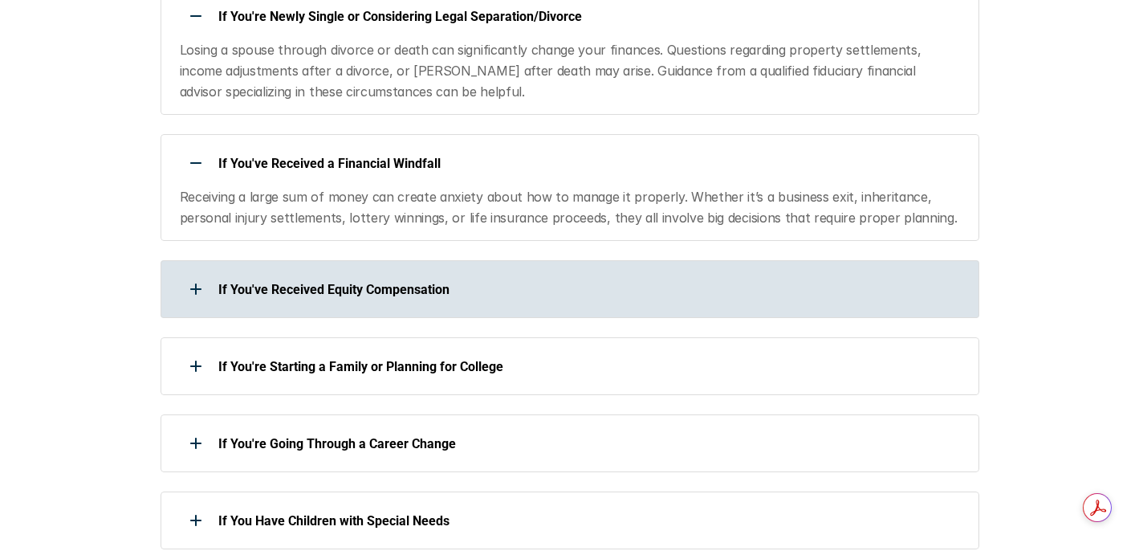
scroll to position [1140, 0]
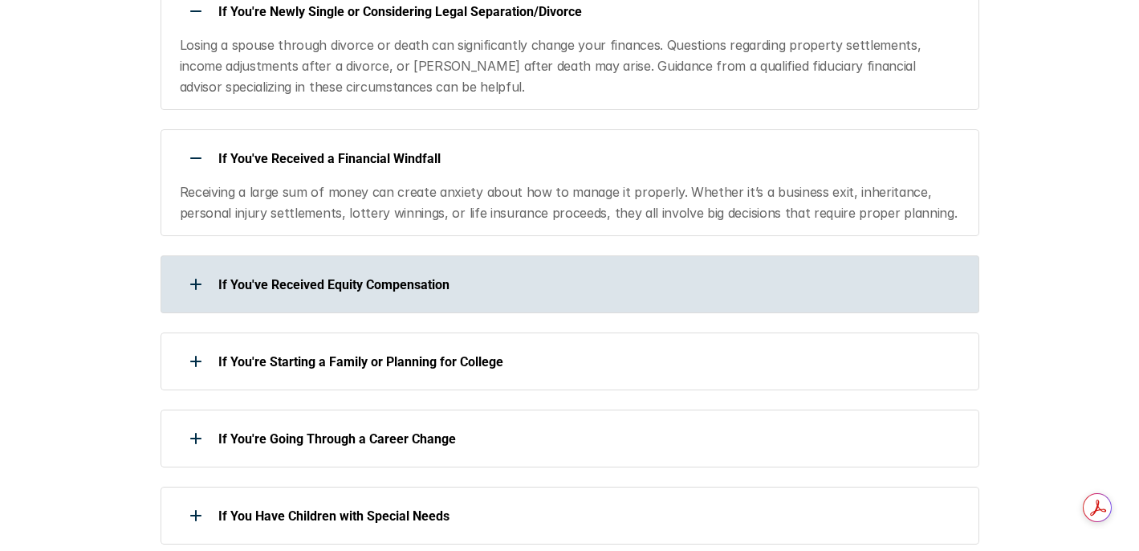
click at [568, 275] on div "If You've Received Equity Compensation" at bounding box center [560, 284] width 798 height 32
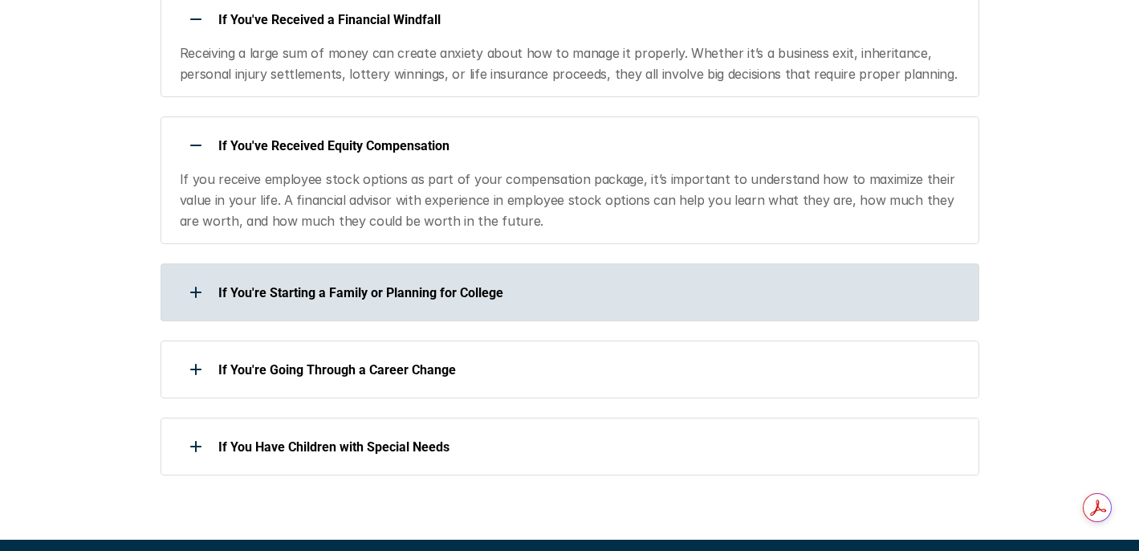
scroll to position [1334, 0]
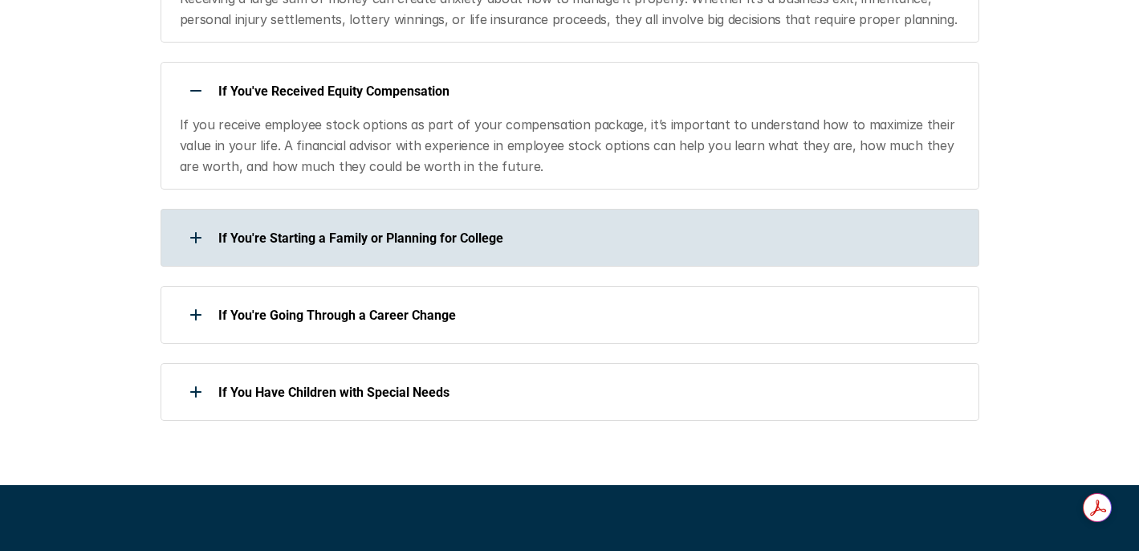
click at [592, 256] on div "If You're Starting a Family or Planning for College" at bounding box center [570, 238] width 819 height 58
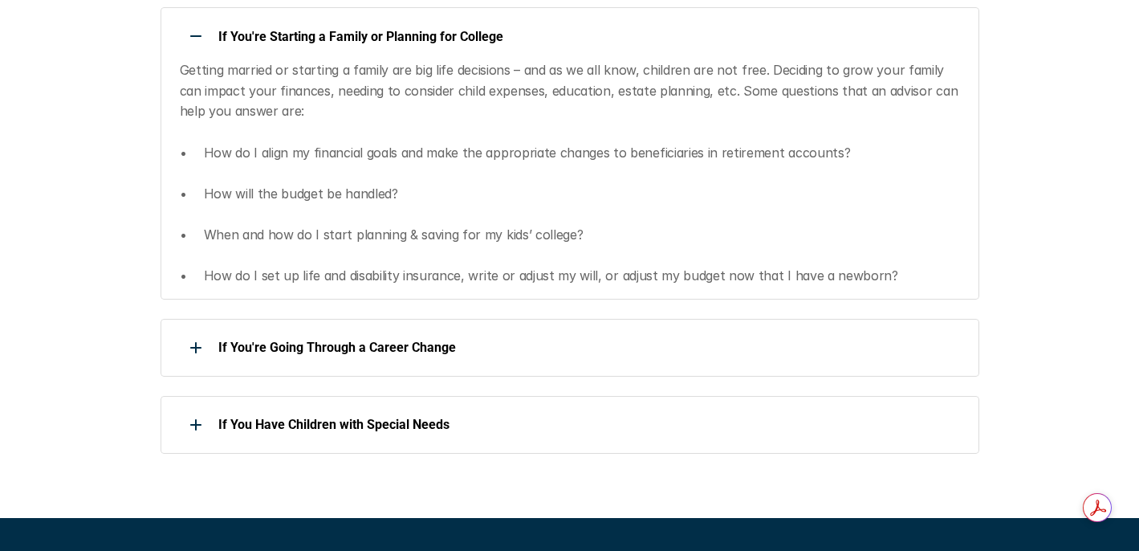
scroll to position [1537, 0]
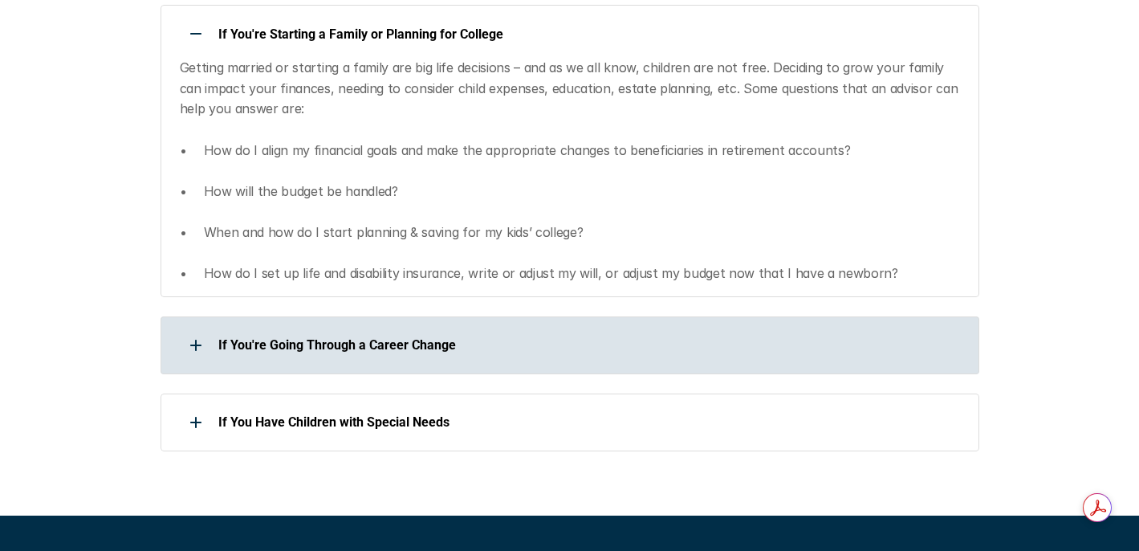
click at [578, 334] on div "If You're Going Through a Career Change" at bounding box center [560, 345] width 798 height 32
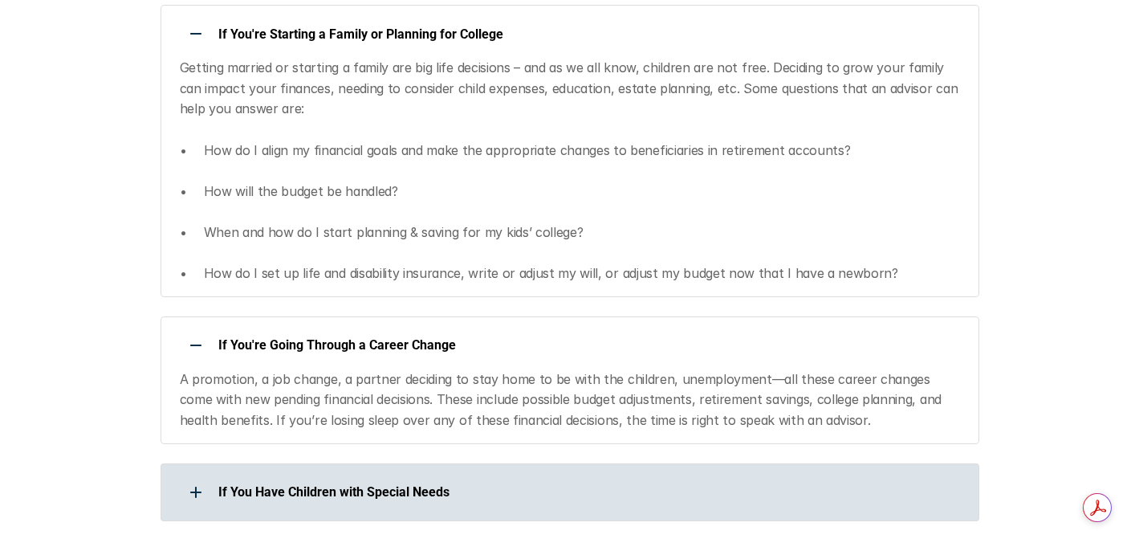
click at [553, 476] on div "If You Have Children with Special Needs" at bounding box center [560, 492] width 798 height 32
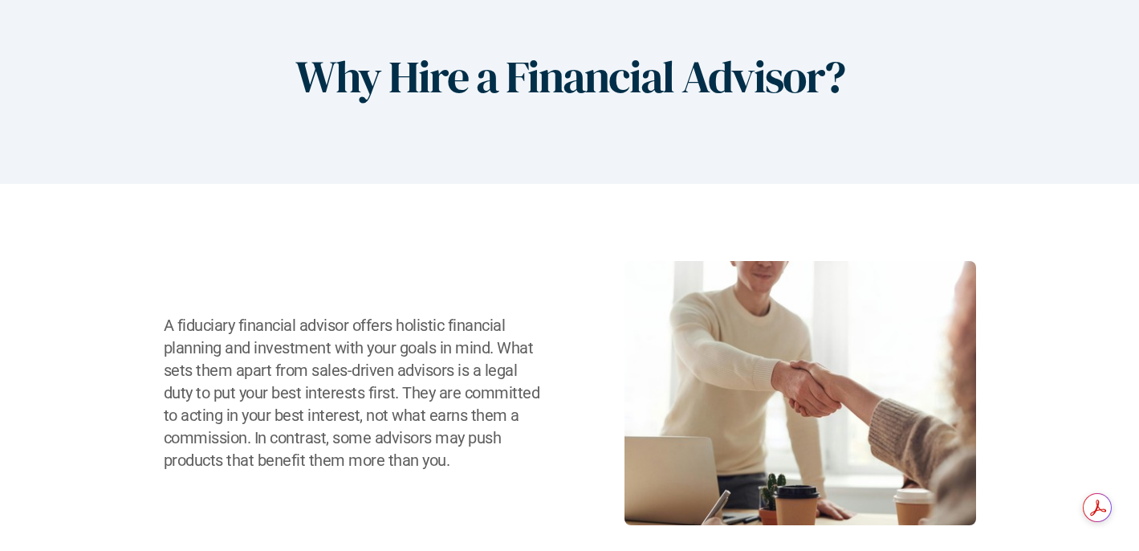
scroll to position [0, 0]
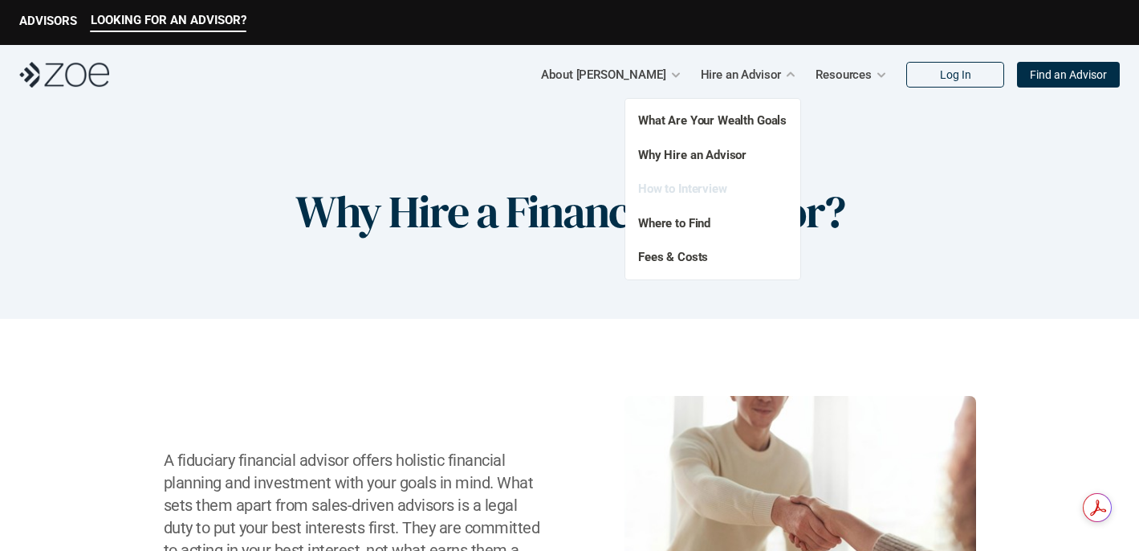
click at [707, 193] on link "How to Interview" at bounding box center [682, 188] width 89 height 14
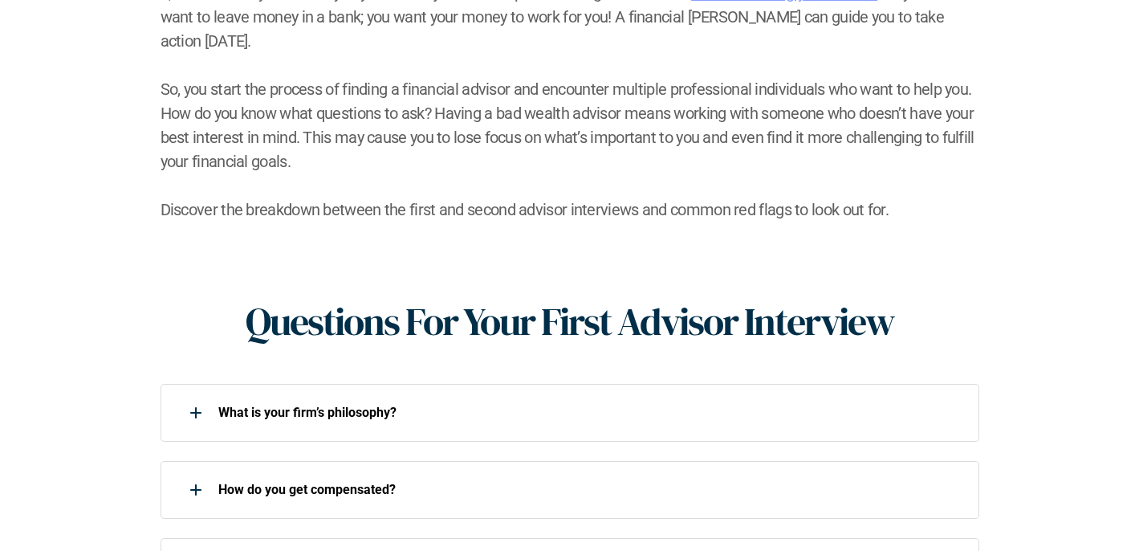
scroll to position [427, 0]
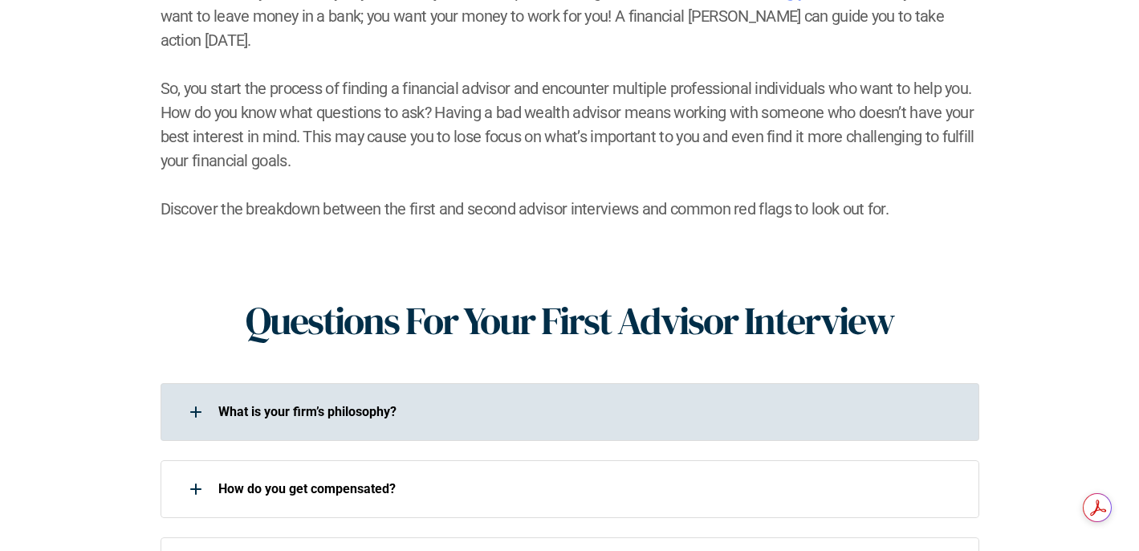
click at [640, 404] on p "What is your firm’s philosophy?" at bounding box center [588, 411] width 740 height 15
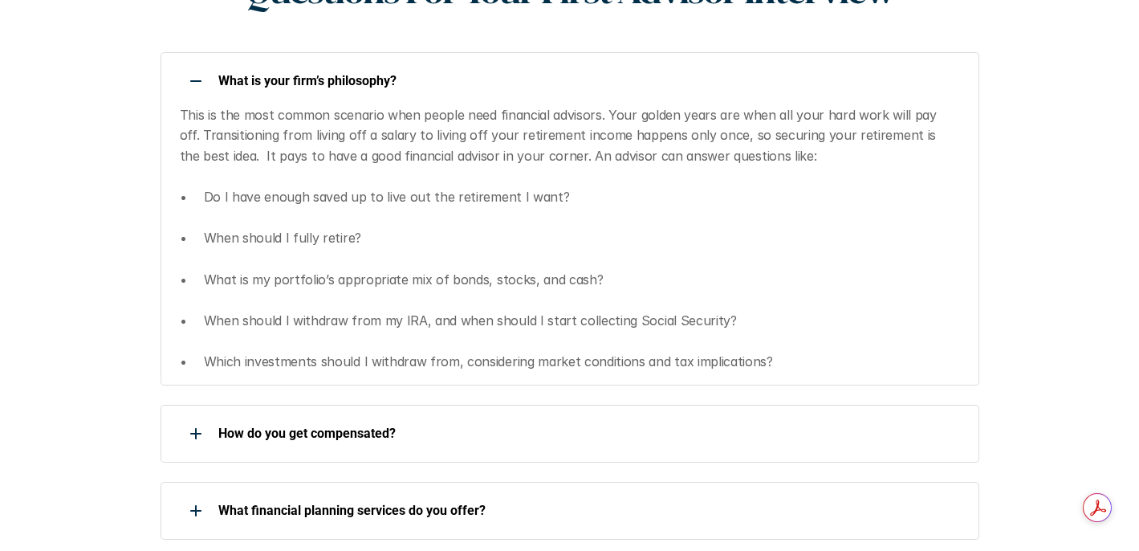
scroll to position [759, 0]
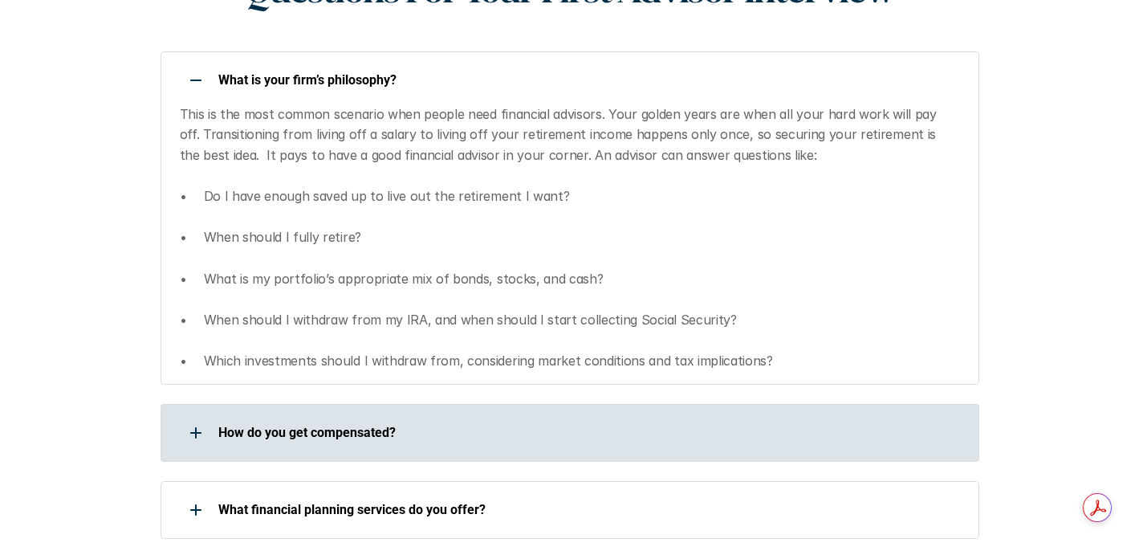
click at [581, 425] on p "How do you get compensated?" at bounding box center [588, 432] width 740 height 15
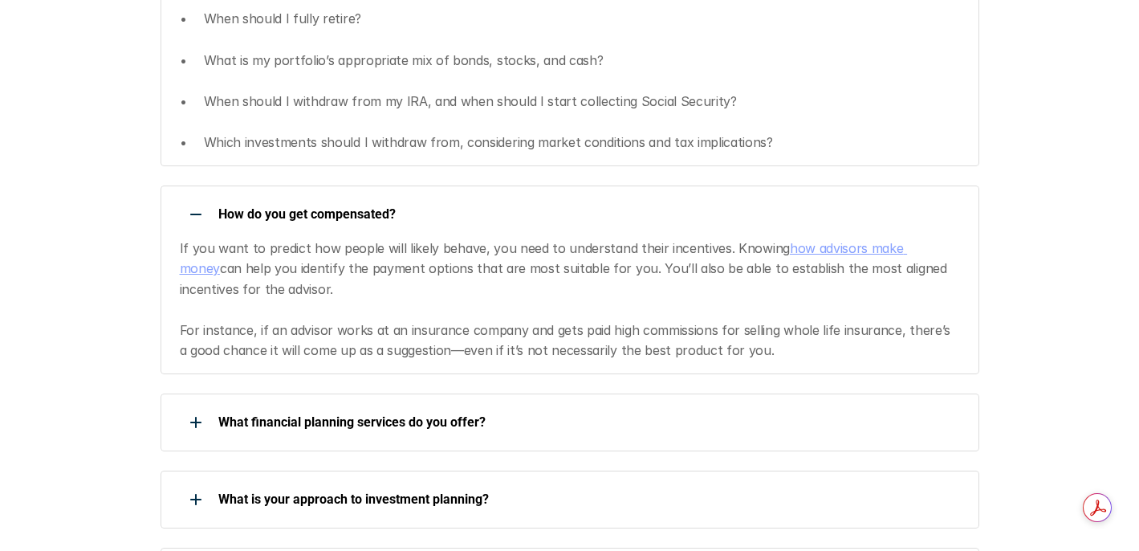
scroll to position [979, 0]
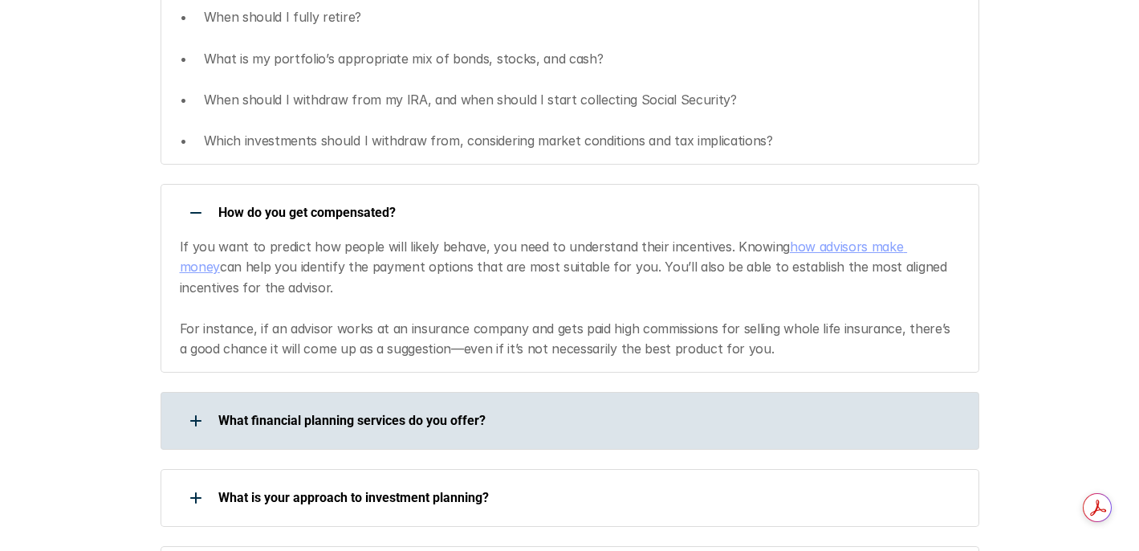
click at [713, 413] on p "What financial planning services do you offer?" at bounding box center [588, 420] width 740 height 15
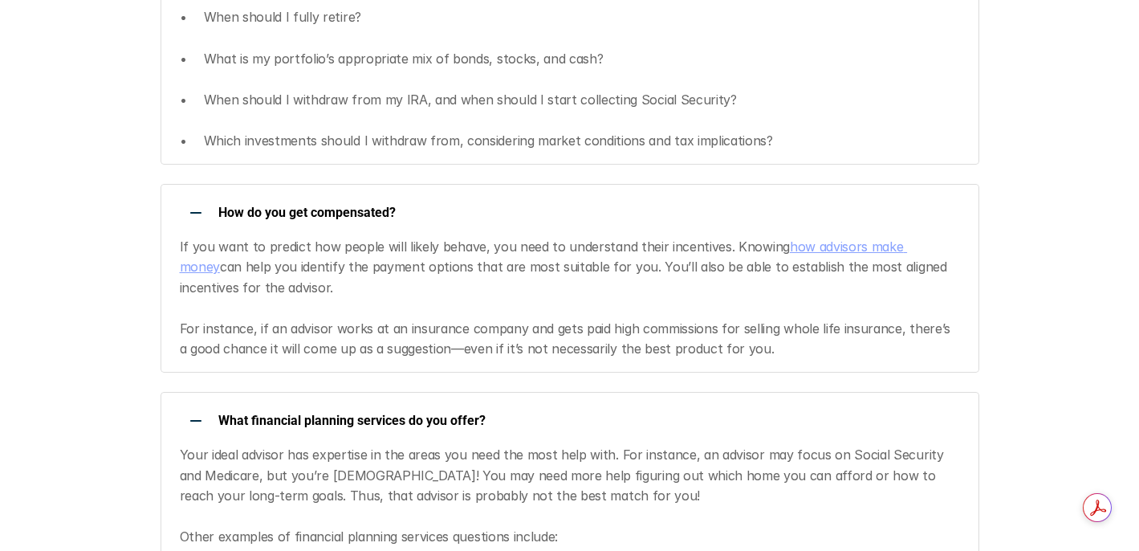
click at [853, 238] on link "how advisors make money" at bounding box center [544, 256] width 728 height 37
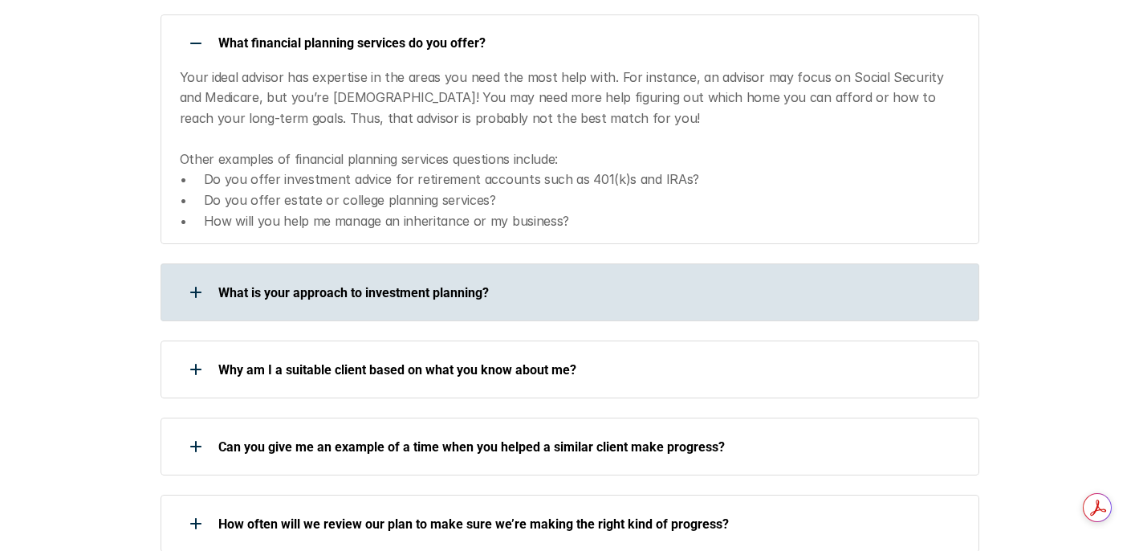
scroll to position [1228, 0]
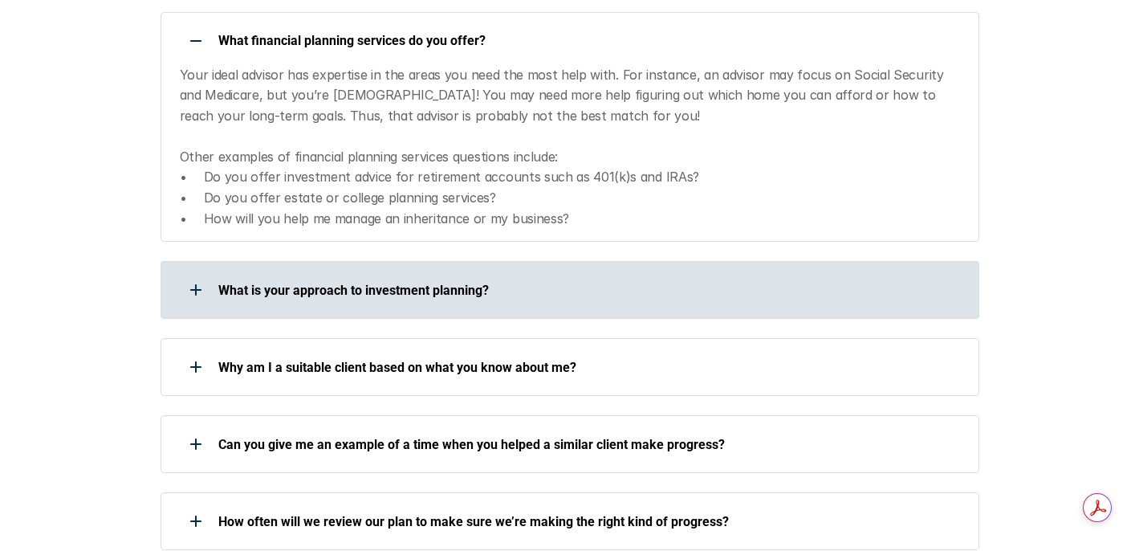
click at [755, 278] on div "What is your approach to investment planning?" at bounding box center [560, 290] width 798 height 32
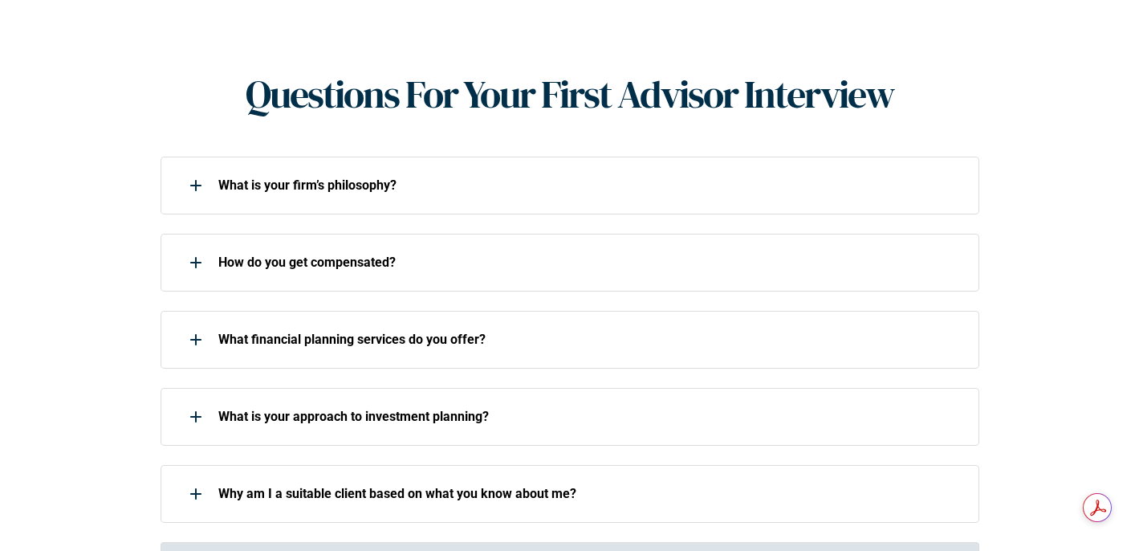
scroll to position [634, 0]
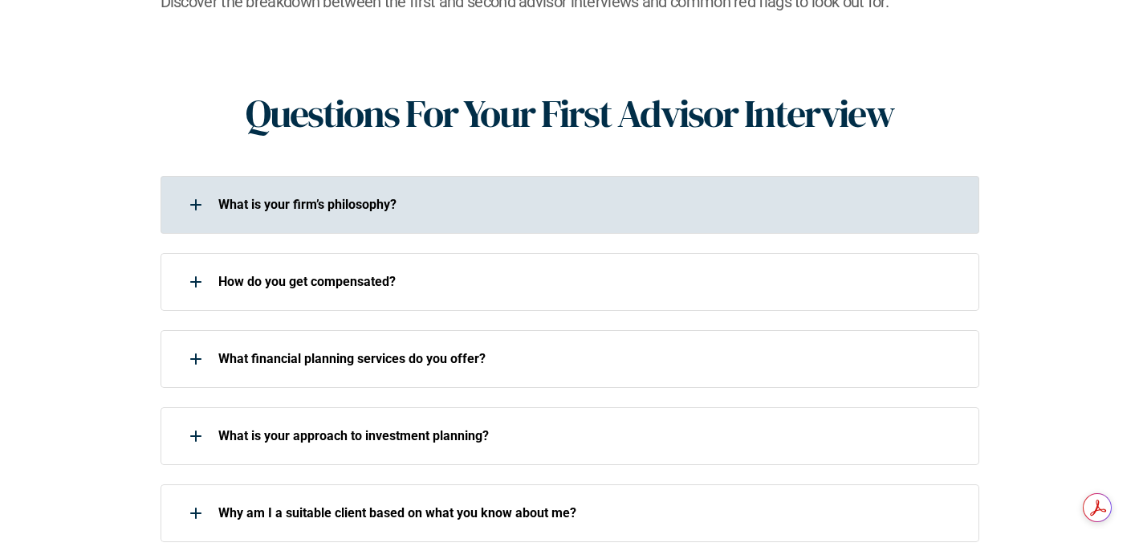
click at [555, 197] on p "What is your firm’s philosophy?" at bounding box center [588, 204] width 740 height 15
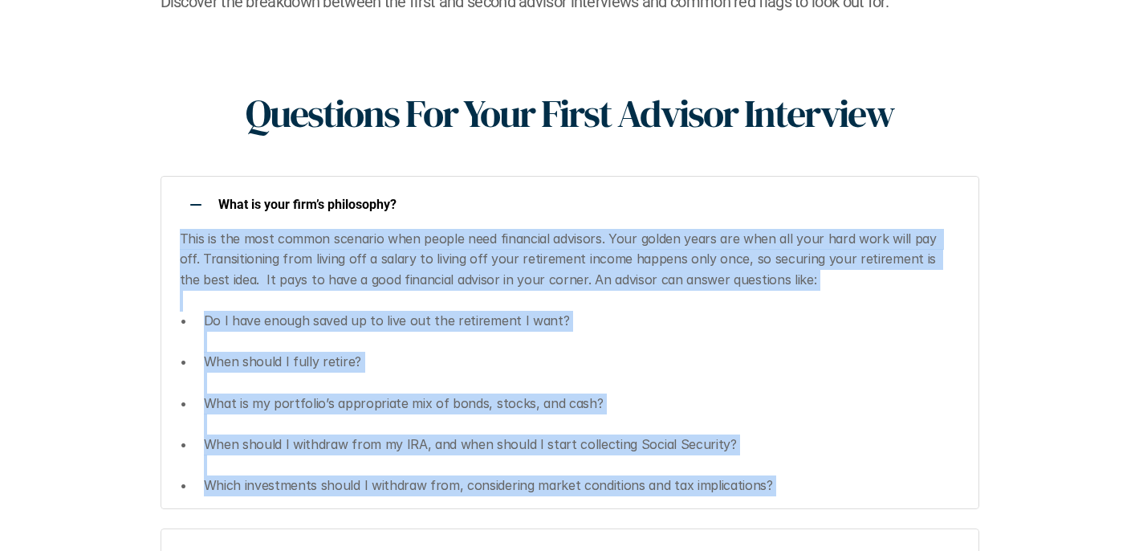
scroll to position [859, 0]
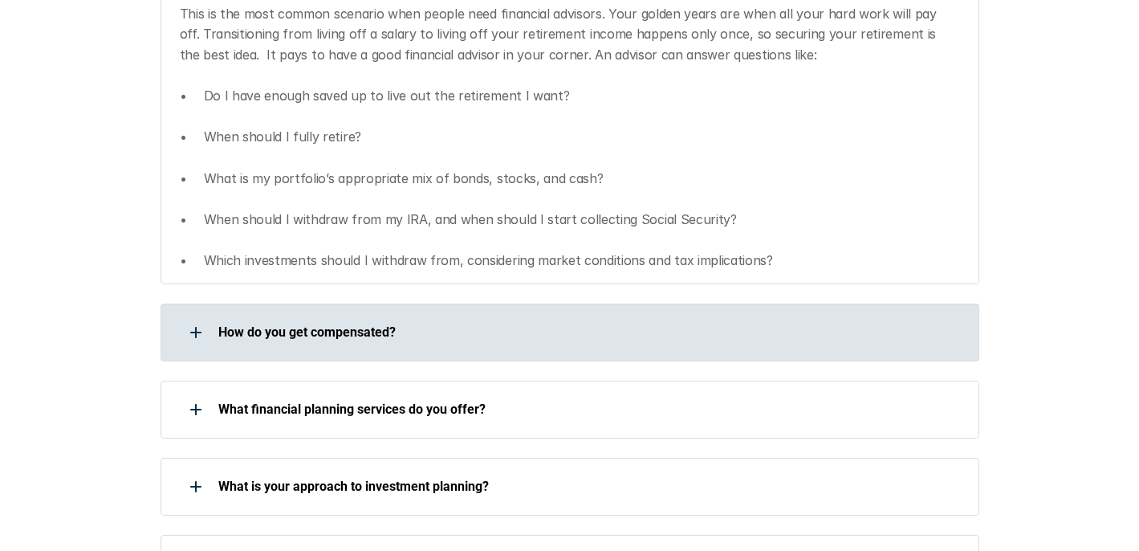
click at [593, 324] on div "How do you get compensated?" at bounding box center [570, 332] width 819 height 58
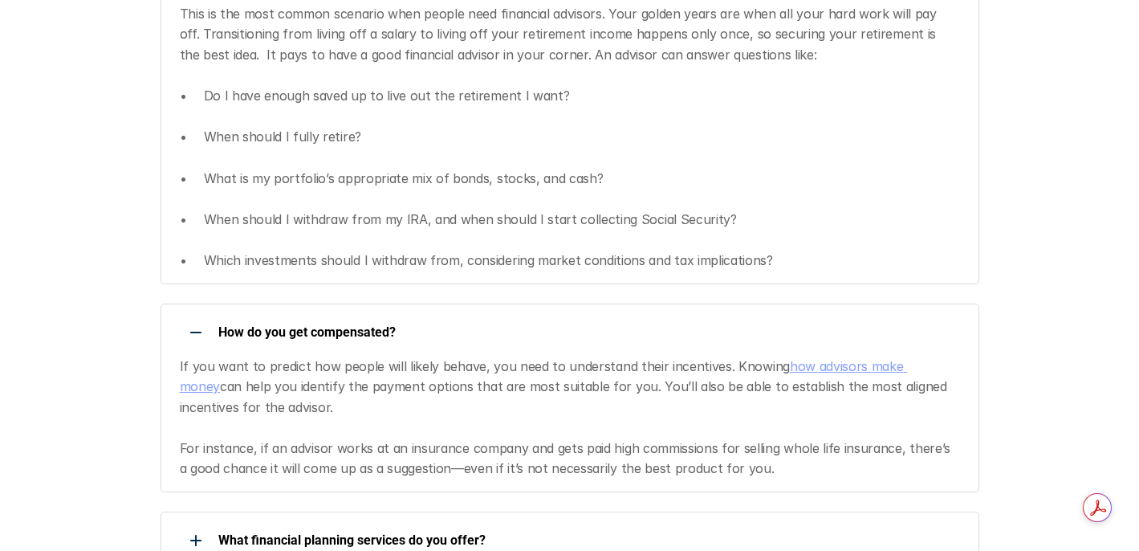
scroll to position [1053, 0]
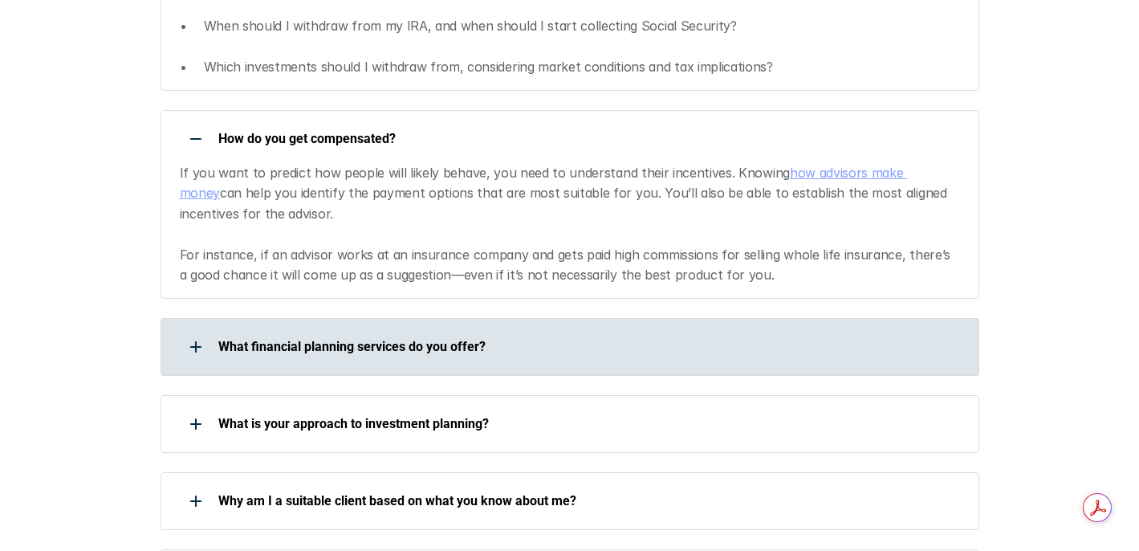
click at [555, 331] on div "What financial planning services do you offer?" at bounding box center [560, 347] width 798 height 32
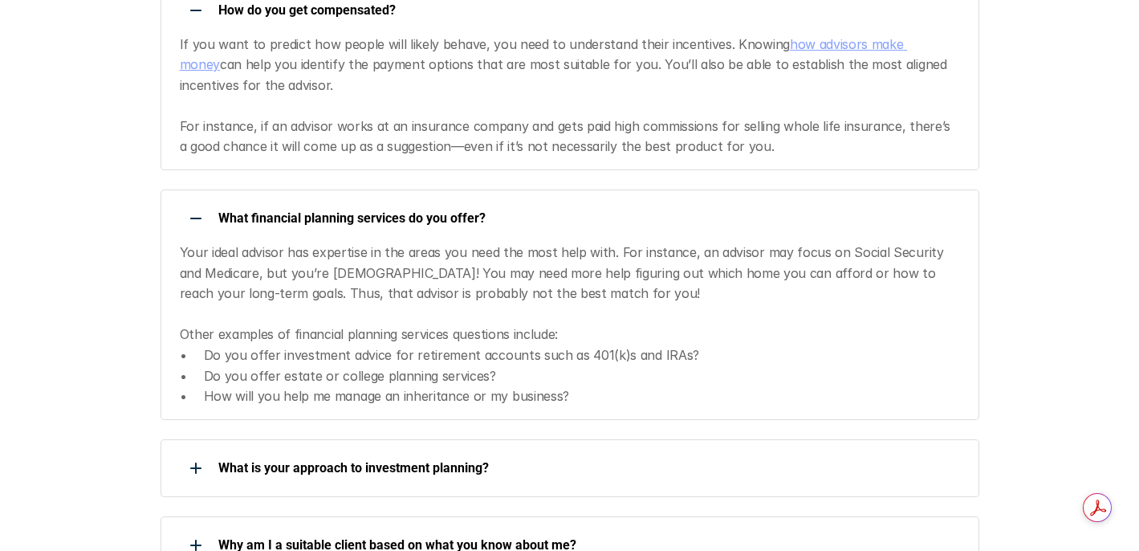
scroll to position [1183, 0]
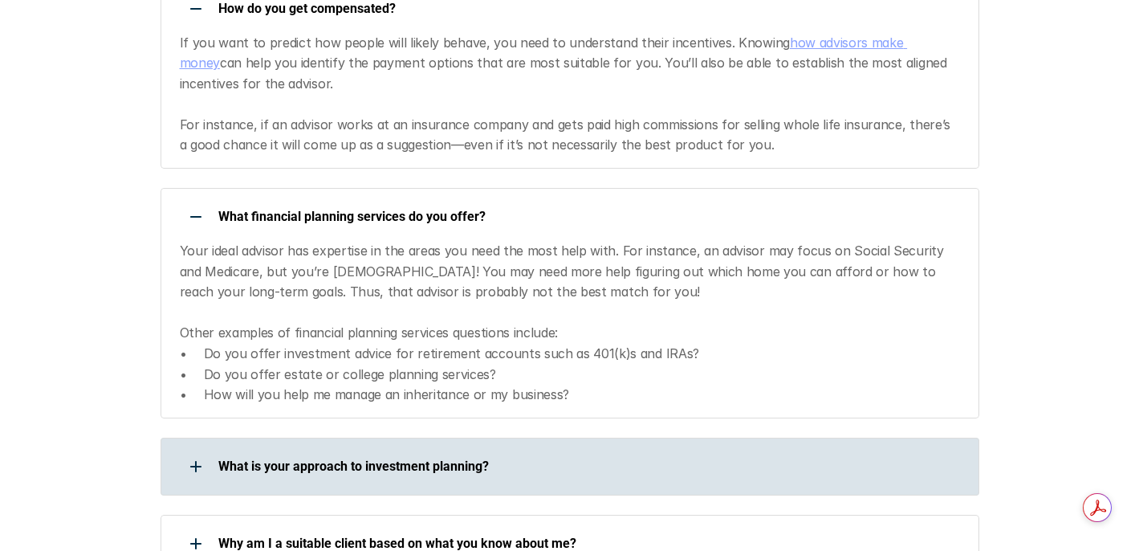
click at [559, 450] on div "What is your approach to investment planning?" at bounding box center [560, 466] width 798 height 32
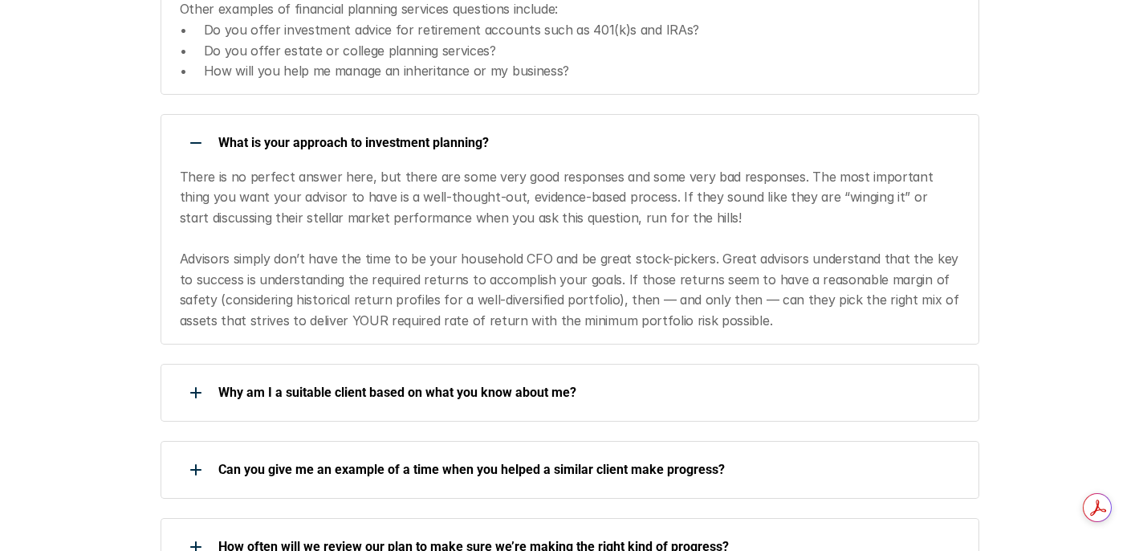
scroll to position [1509, 0]
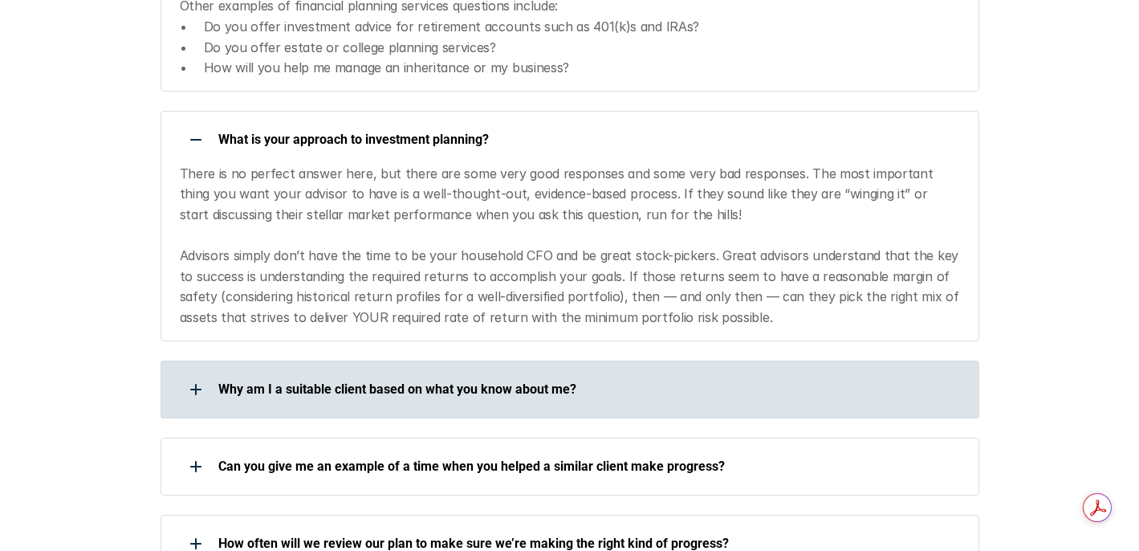
click at [679, 381] on p "Why am I a suitable client based on what you know about me?" at bounding box center [588, 388] width 740 height 15
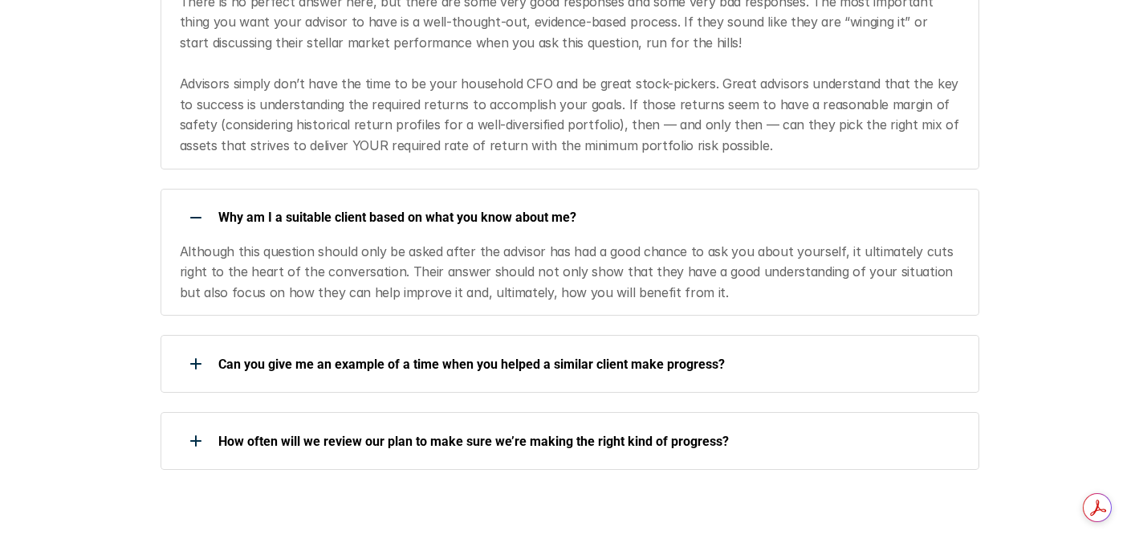
scroll to position [1690, 0]
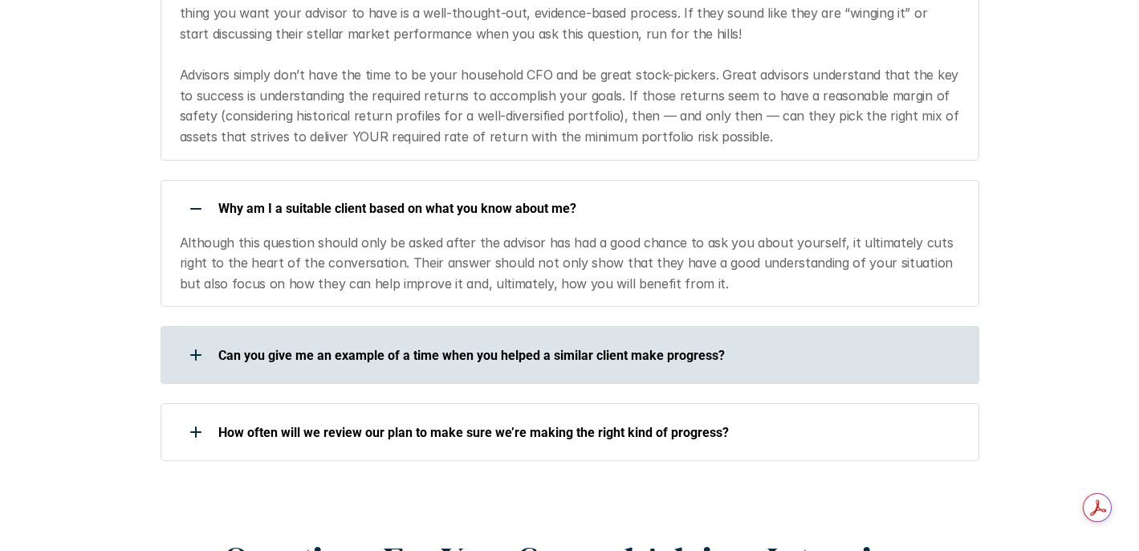
click at [721, 348] on p "Can you give me an example of a time when you helped a similar client make prog…" at bounding box center [588, 355] width 740 height 15
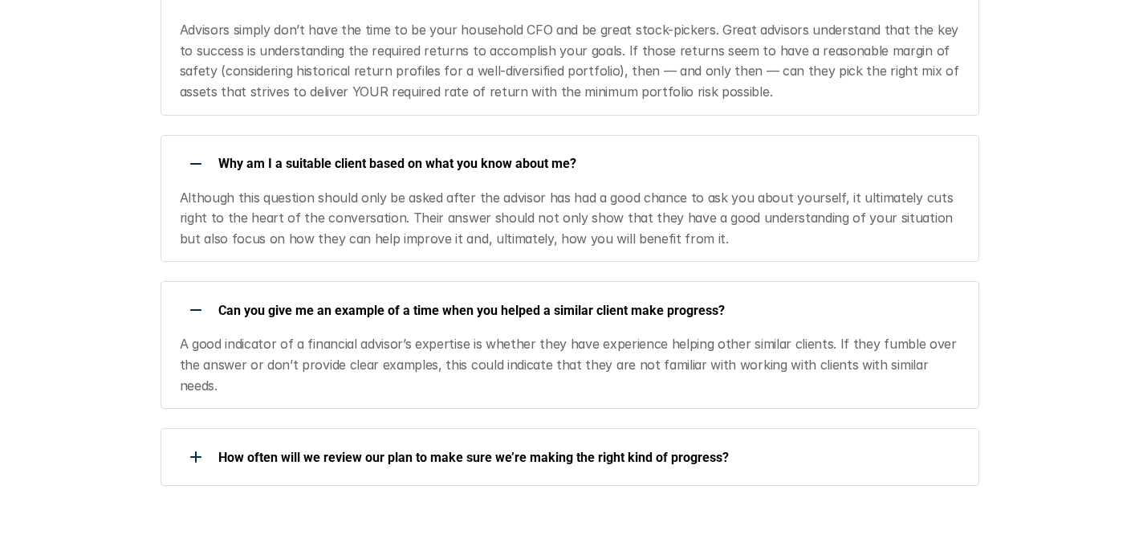
scroll to position [1737, 0]
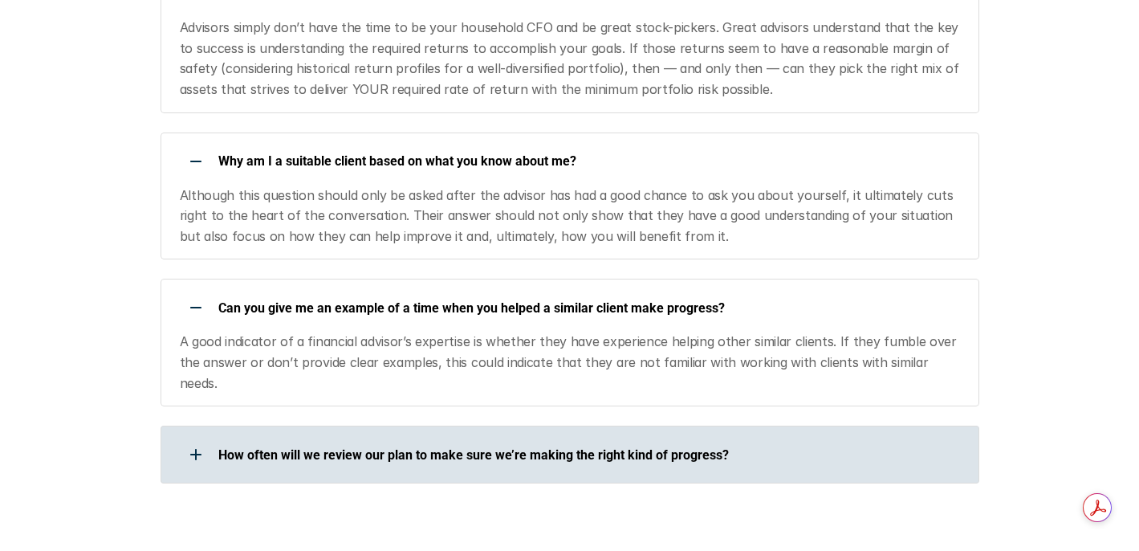
click at [686, 447] on p "How often will we review our plan to make sure we’re making the right kind of p…" at bounding box center [588, 454] width 740 height 15
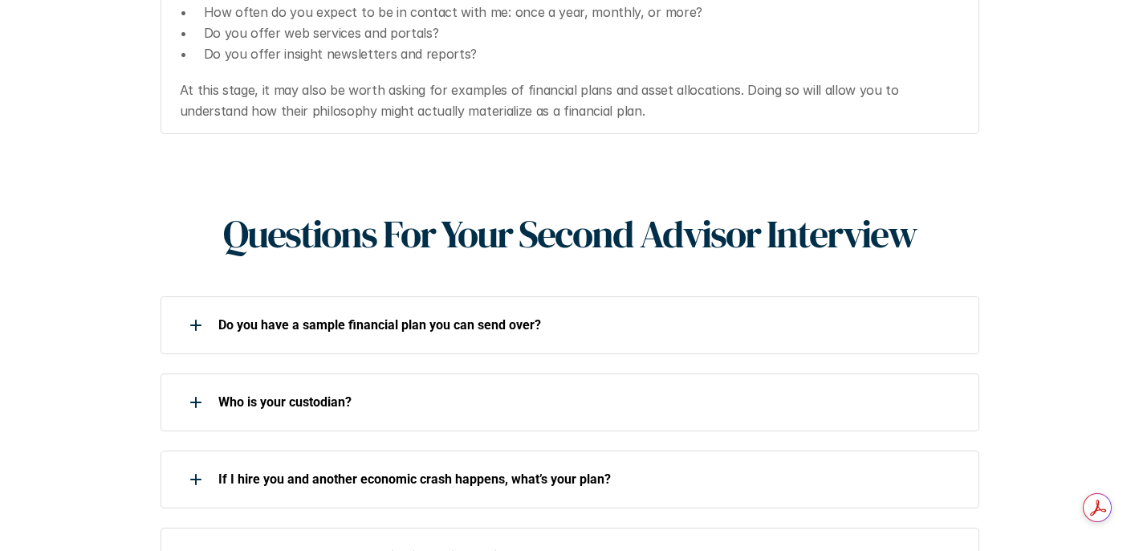
scroll to position [2271, 0]
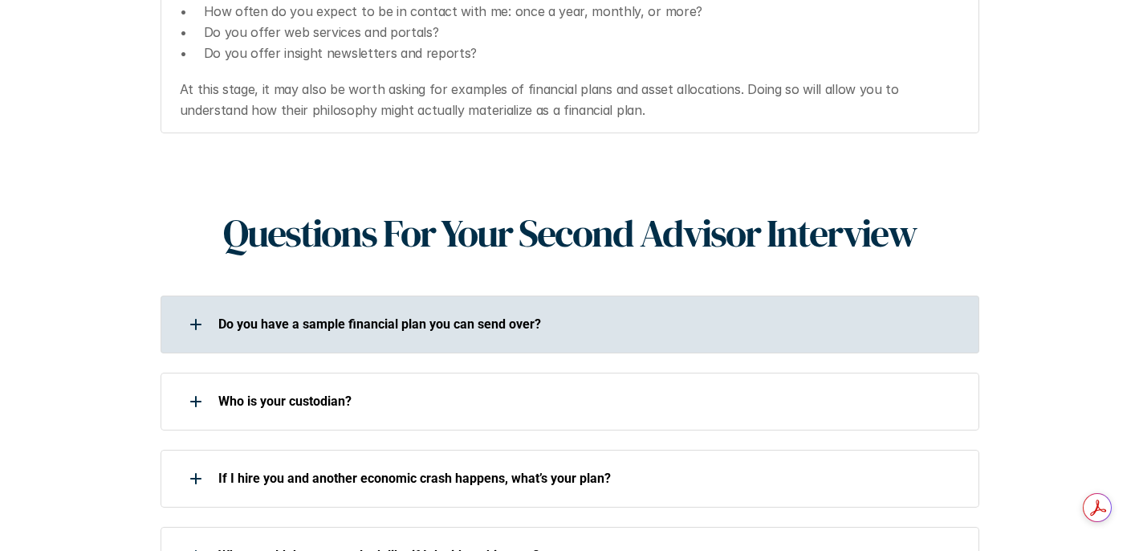
click at [641, 308] on div "Do you have a sample financial plan you can send over?" at bounding box center [560, 324] width 798 height 32
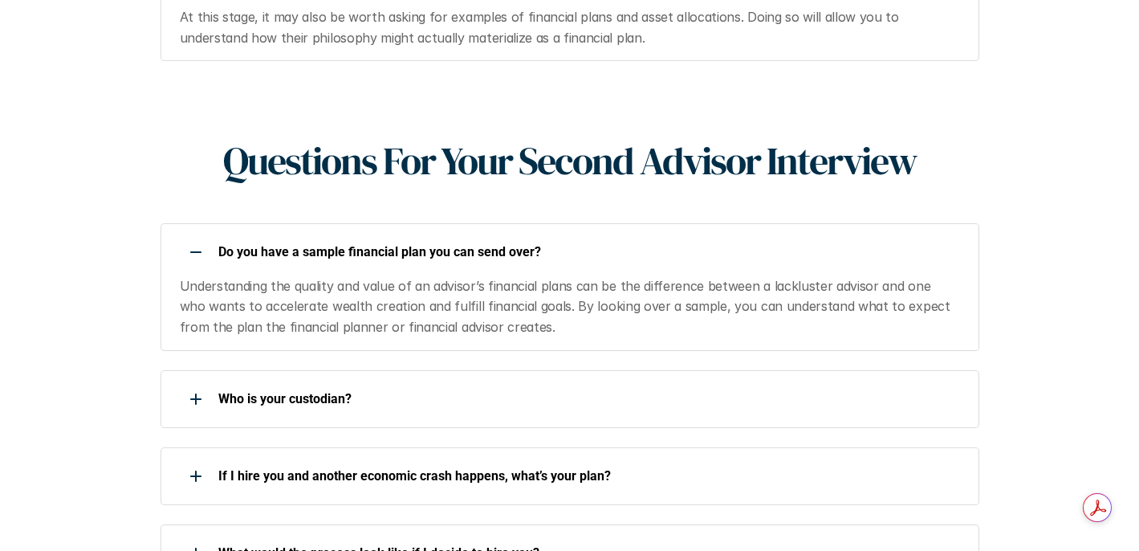
scroll to position [2361, 0]
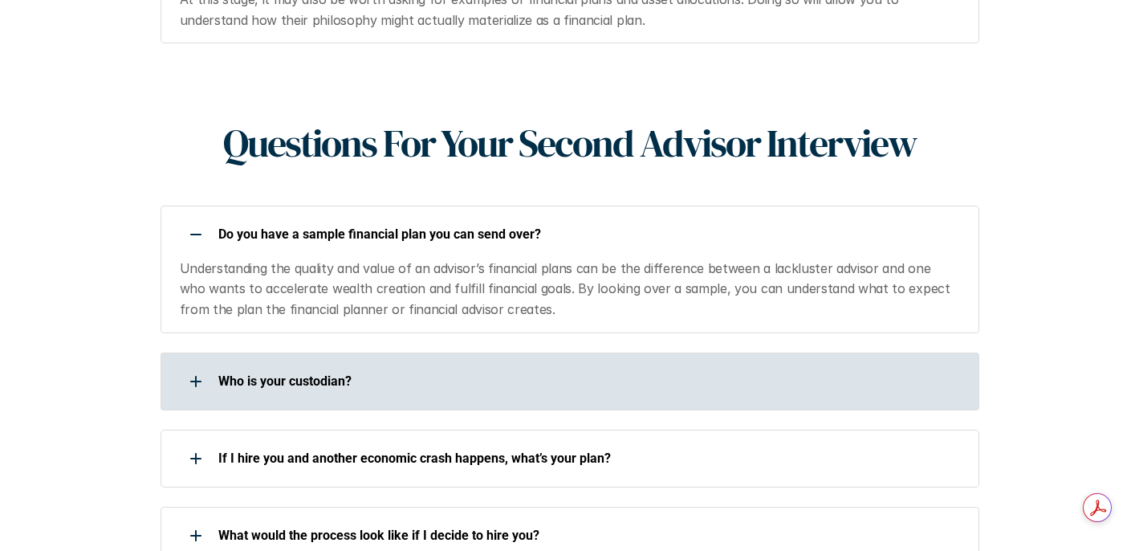
click at [633, 365] on div "Who is your custodian?" at bounding box center [560, 381] width 798 height 32
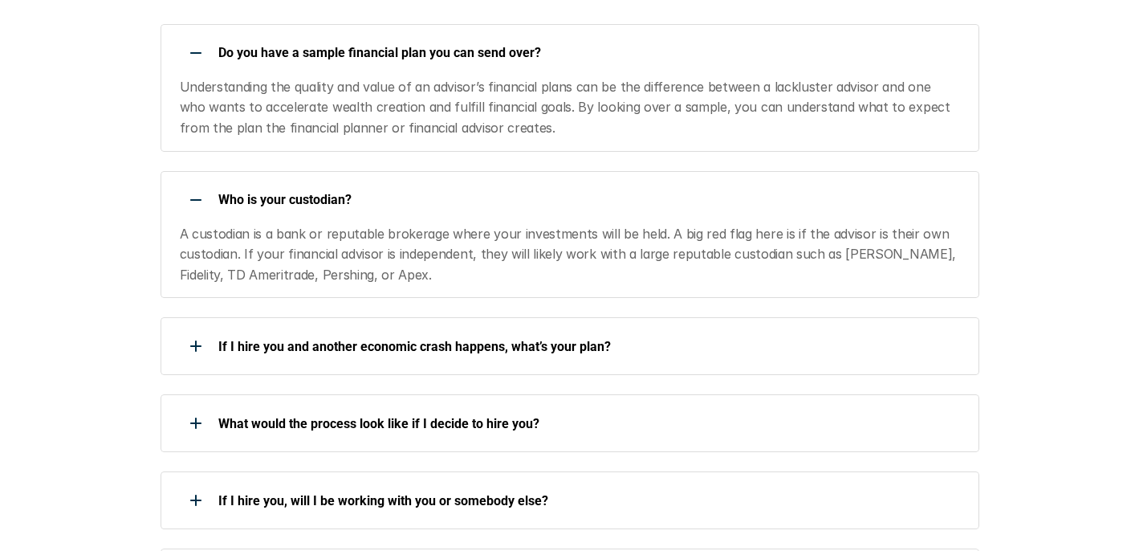
scroll to position [2543, 0]
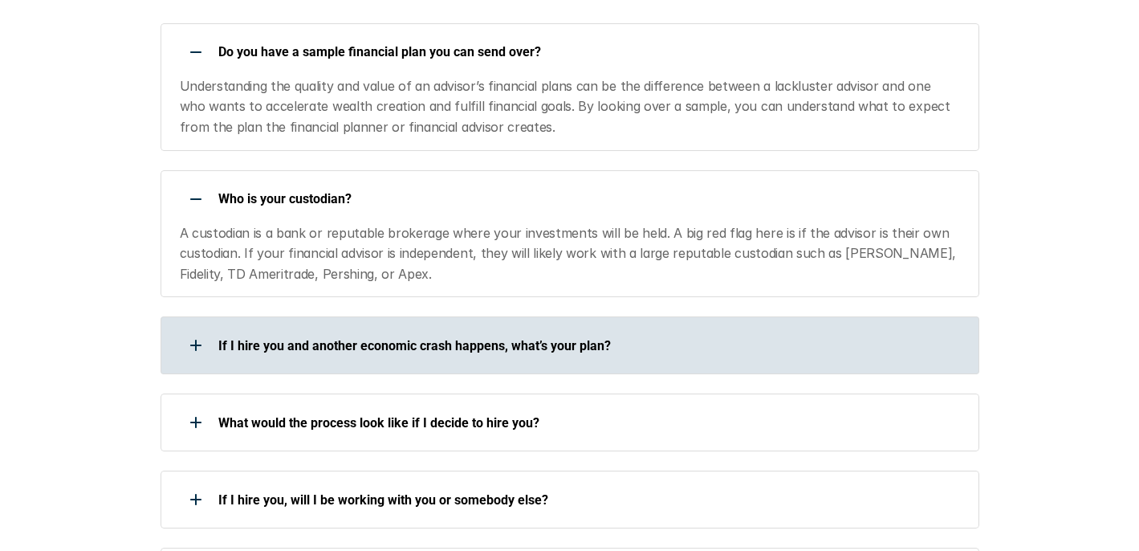
click at [626, 329] on div "If I hire you and another economic crash happens, what’s your plan?" at bounding box center [560, 345] width 798 height 32
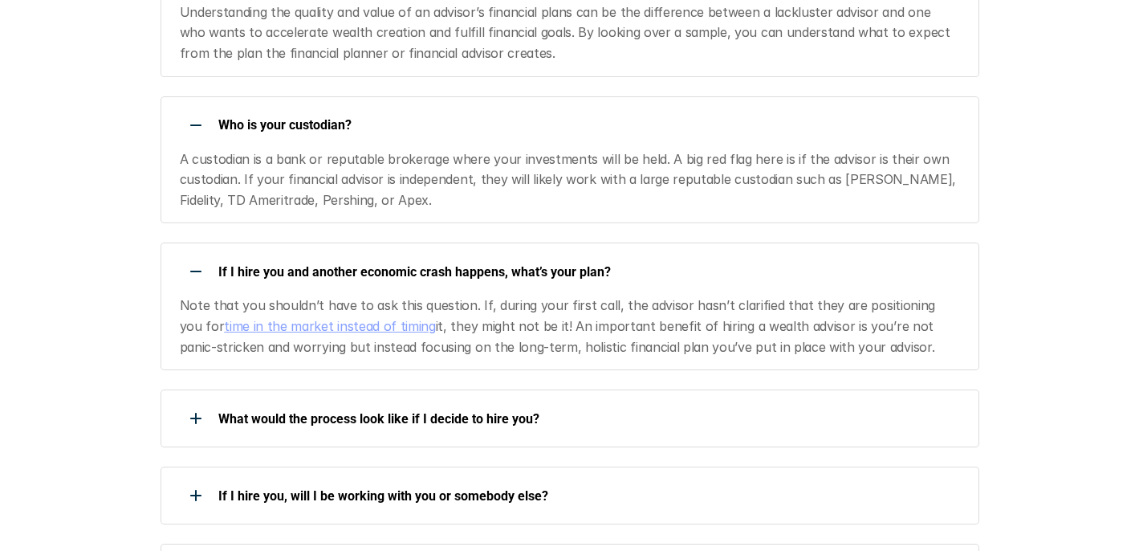
scroll to position [2618, 0]
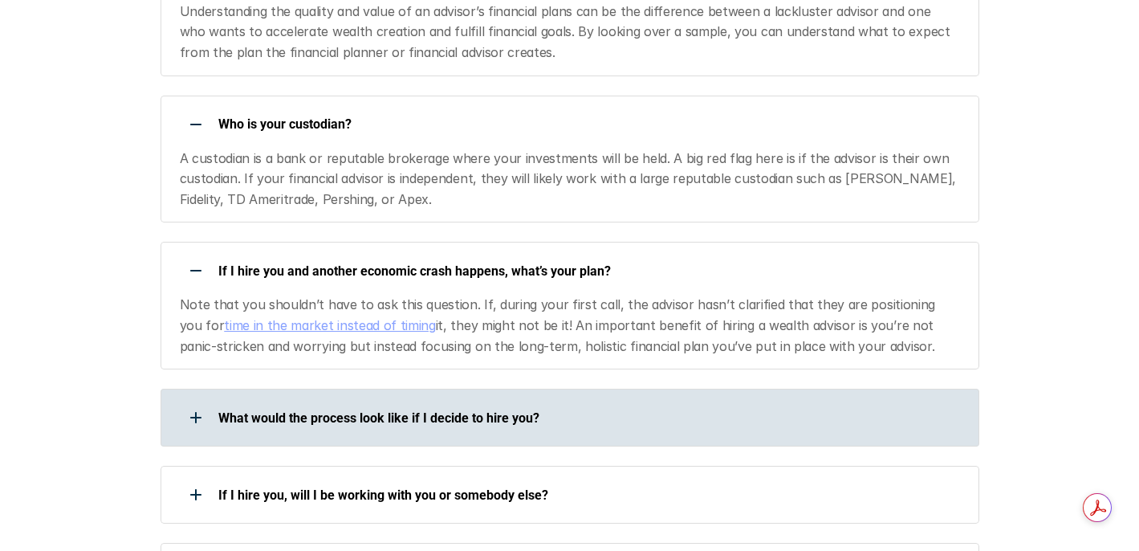
click at [613, 401] on div "What would the process look like if I decide to hire you?" at bounding box center [560, 417] width 798 height 32
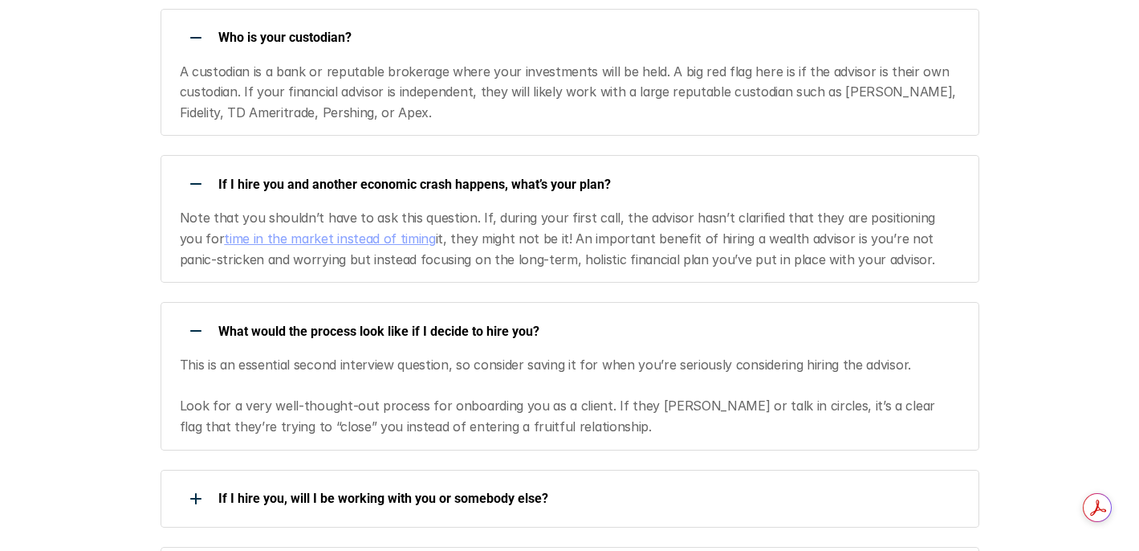
scroll to position [2706, 0]
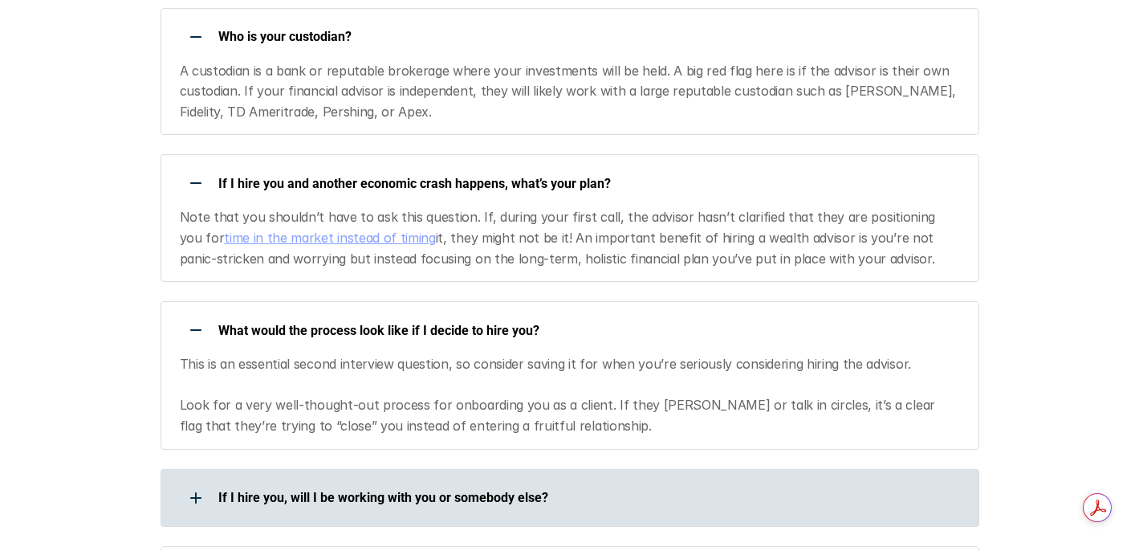
click at [609, 482] on div "If I hire you, will I be working with you or somebody else?" at bounding box center [560, 498] width 798 height 32
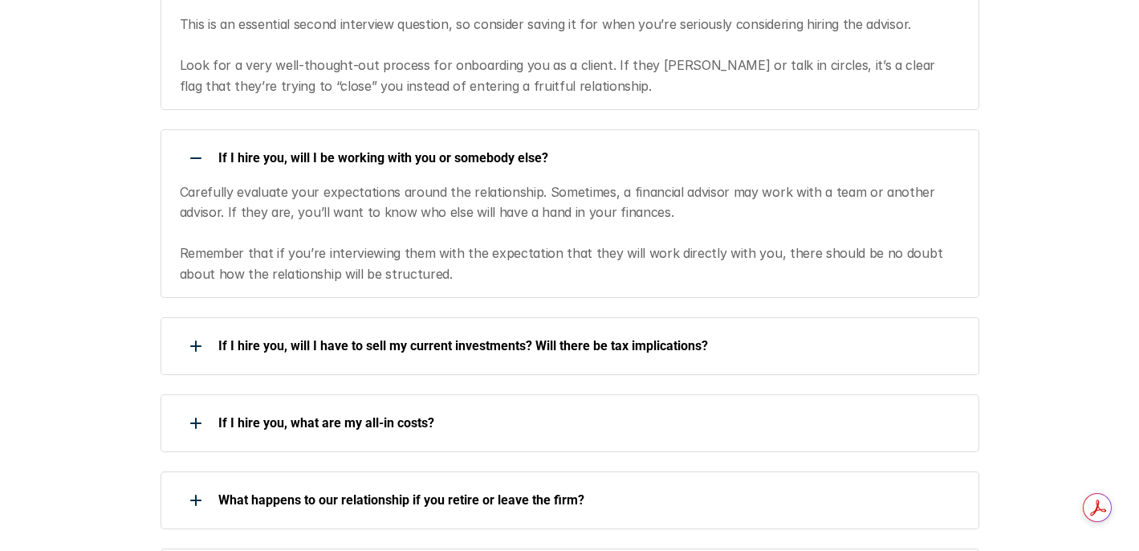
scroll to position [3053, 0]
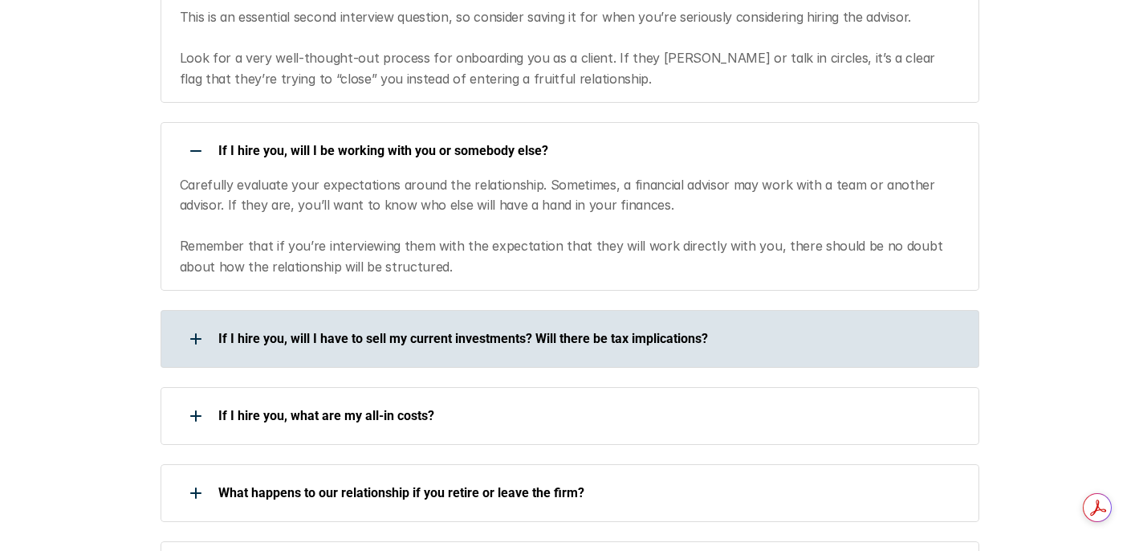
click at [283, 331] on p "If I hire you, will I have to sell my current investments? Will there be tax im…" at bounding box center [588, 338] width 740 height 15
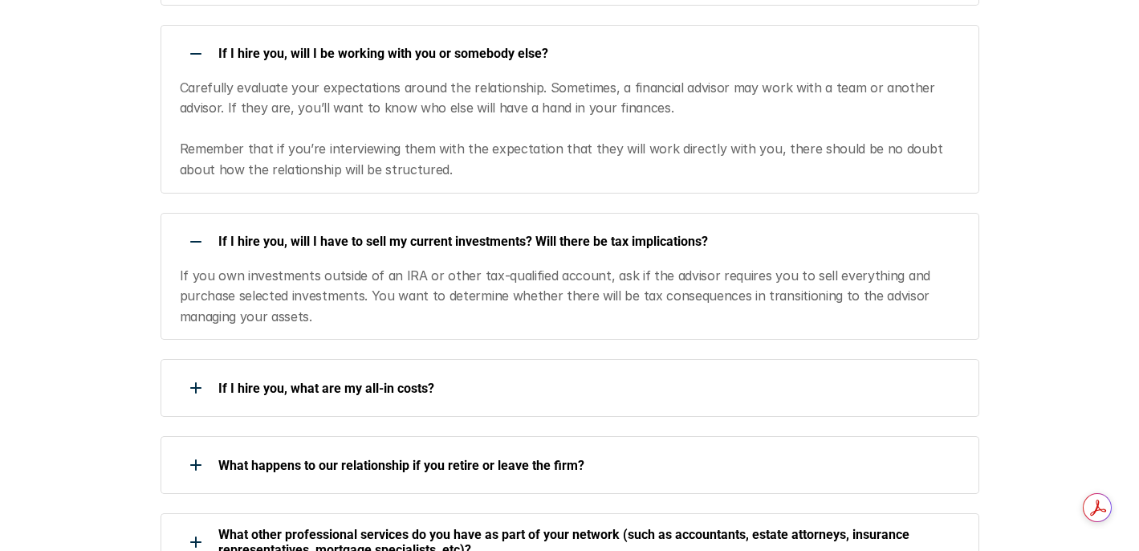
scroll to position [3150, 0]
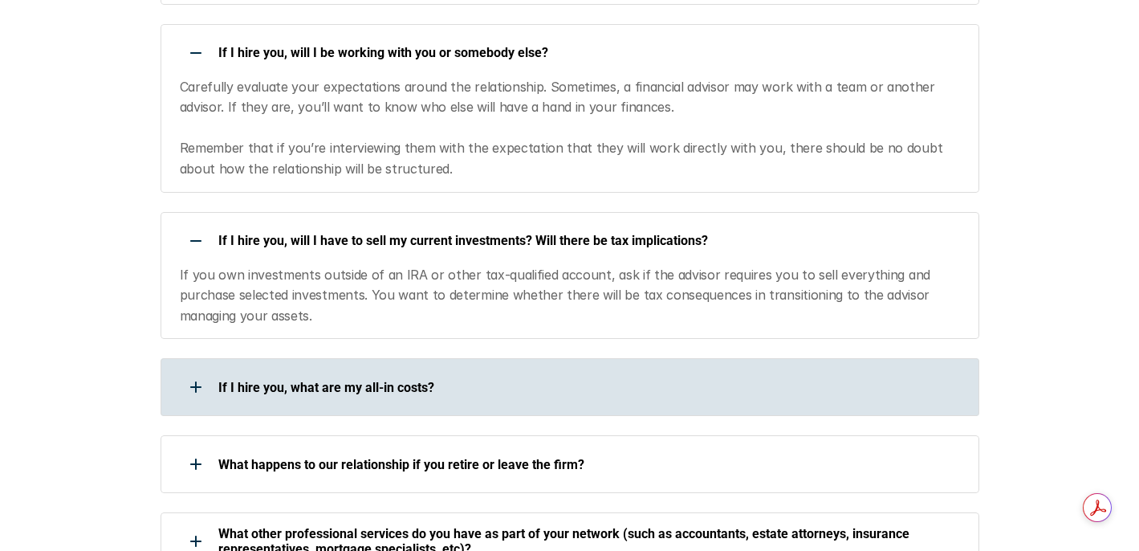
click at [474, 371] on div "If I hire you, what are my all-in costs?" at bounding box center [560, 387] width 798 height 32
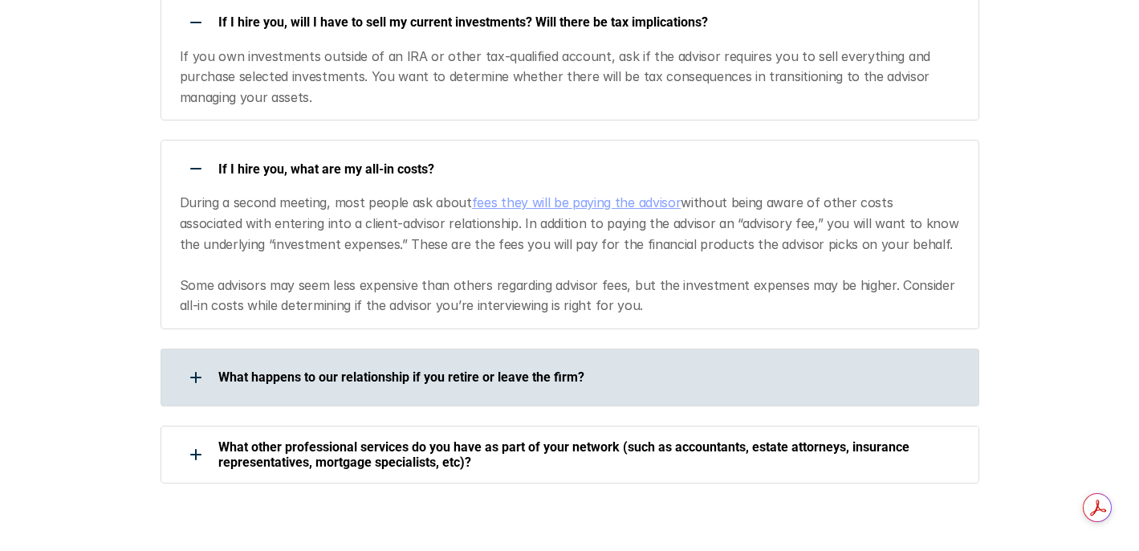
scroll to position [3372, 0]
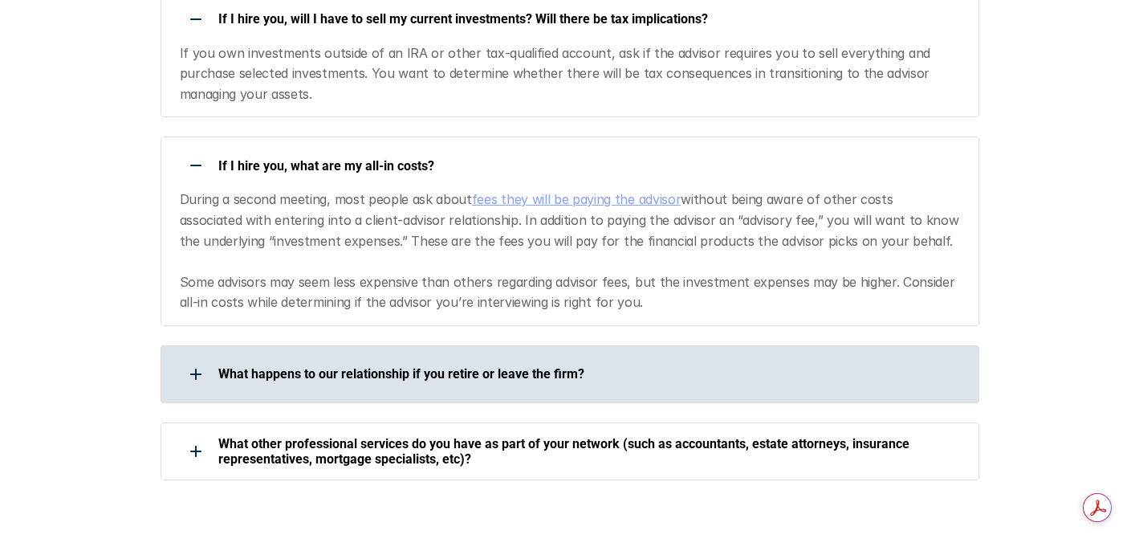
click at [532, 358] on div "What happens to our relationship if you retire or leave the firm?" at bounding box center [560, 374] width 798 height 32
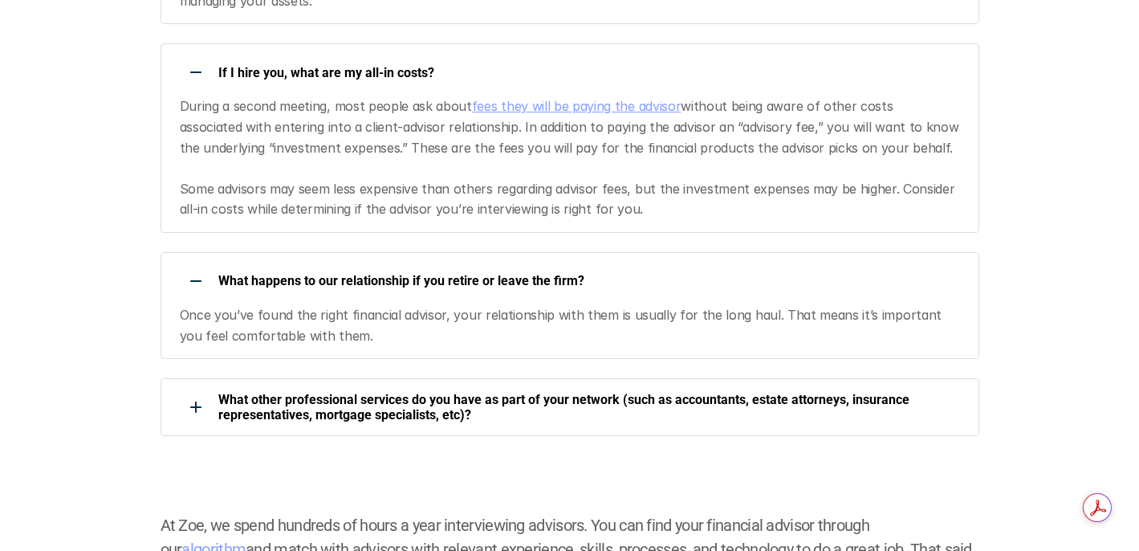
scroll to position [3489, 0]
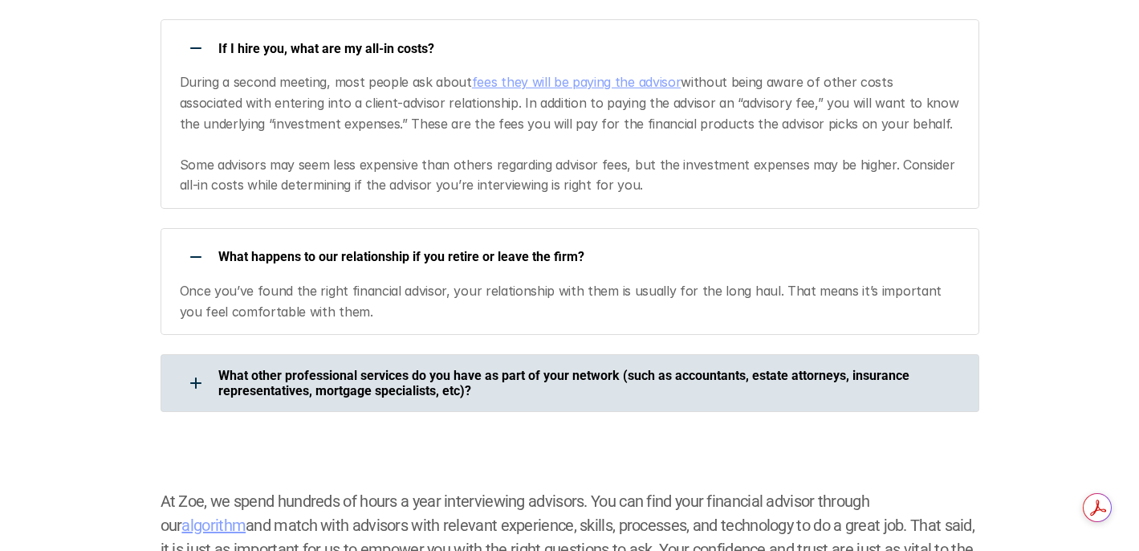
click at [606, 368] on p "What other professional services do you have as part of your network (such as a…" at bounding box center [588, 383] width 740 height 31
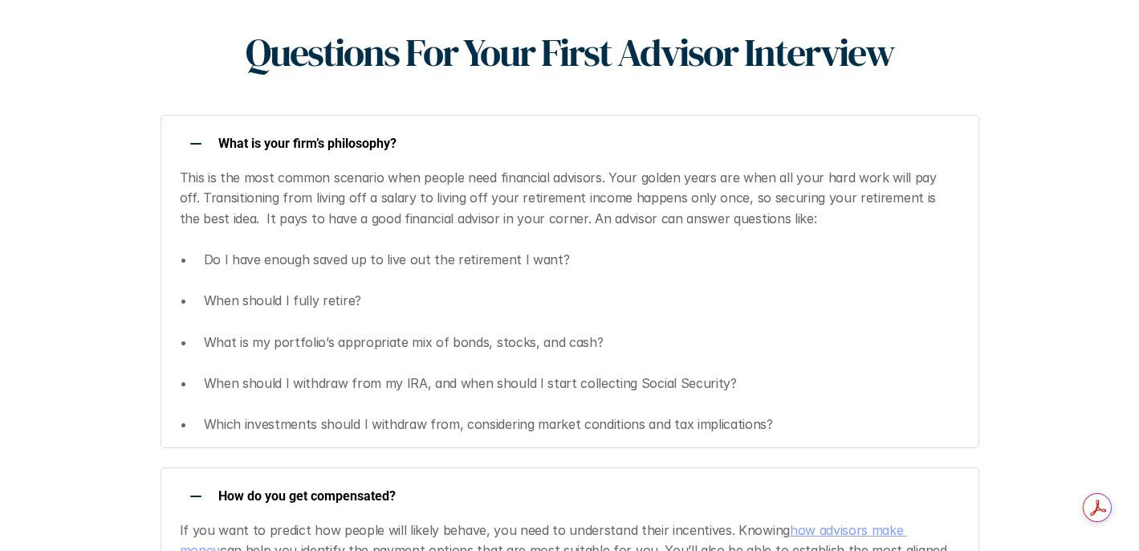
scroll to position [0, 0]
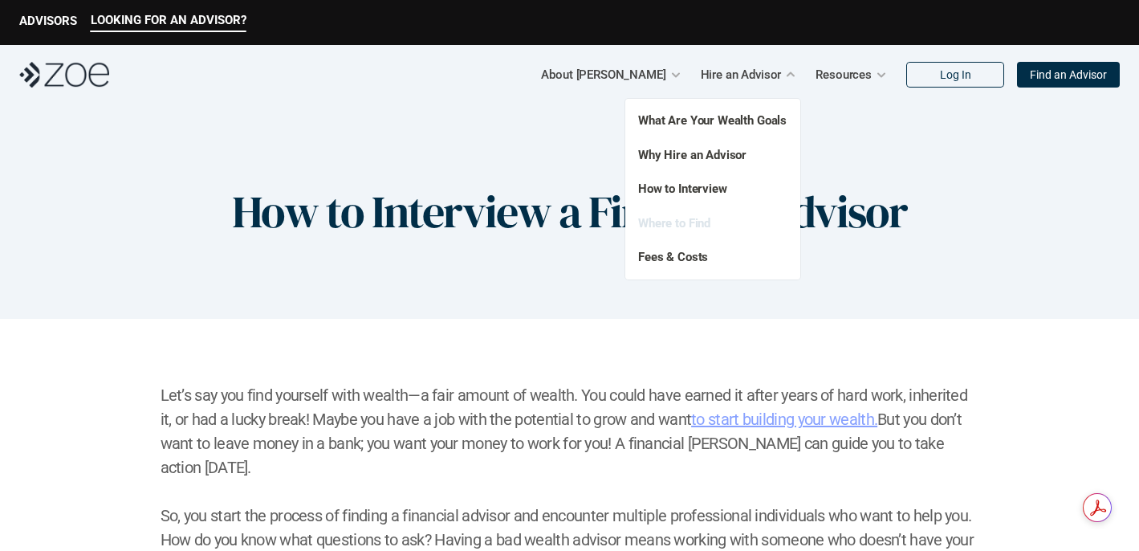
click at [694, 222] on link "Where to Find" at bounding box center [674, 223] width 72 height 14
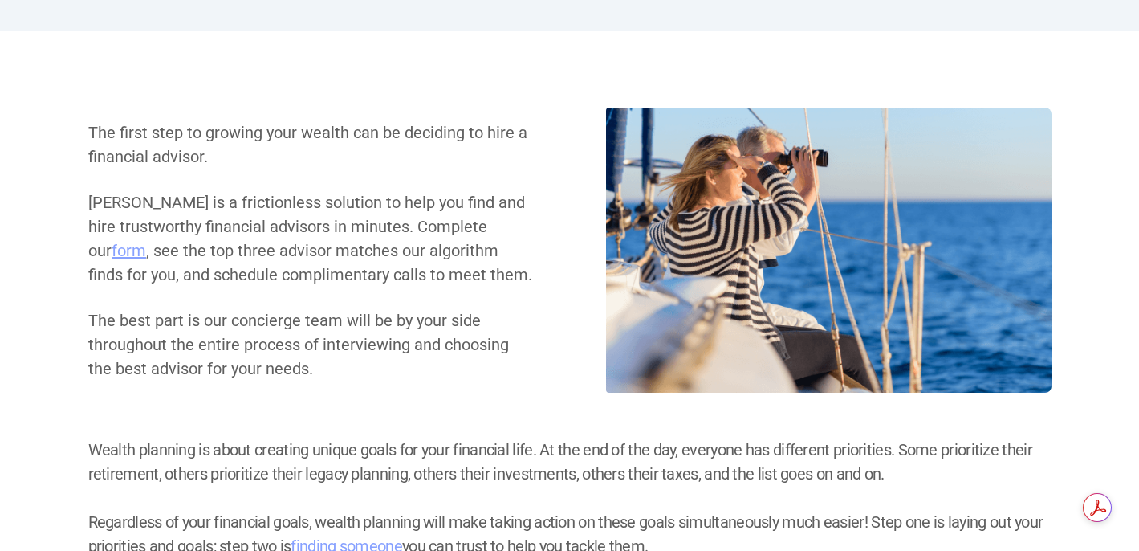
scroll to position [287, 0]
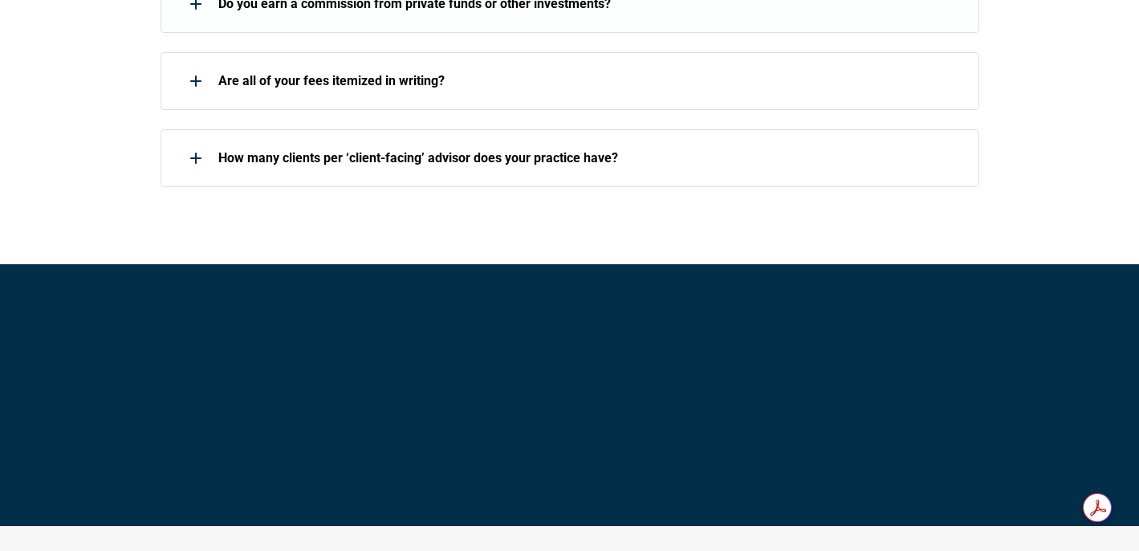
scroll to position [2569, 0]
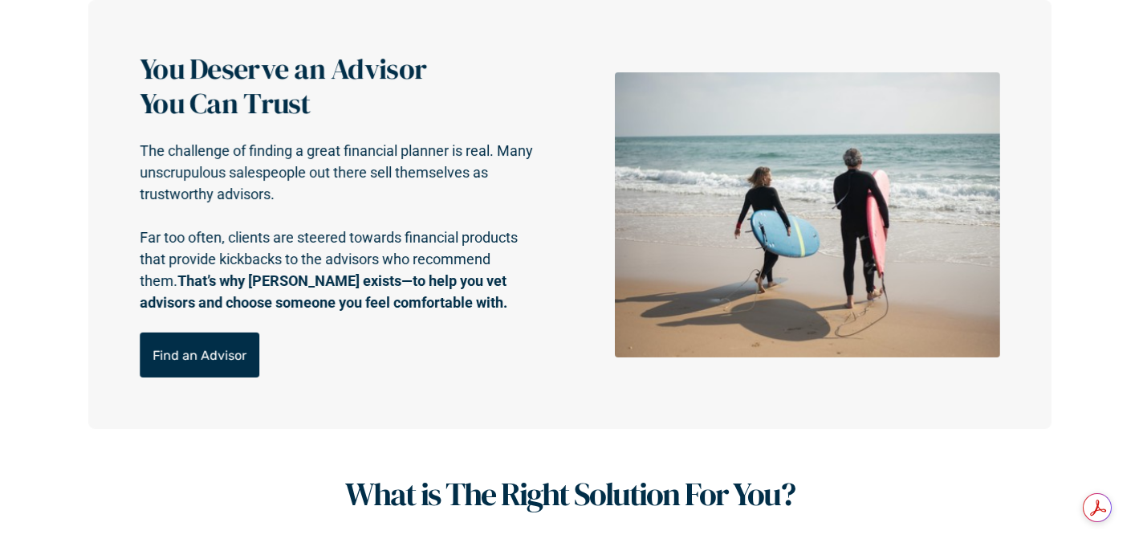
scroll to position [637, 0]
